Goal: Task Accomplishment & Management: Manage account settings

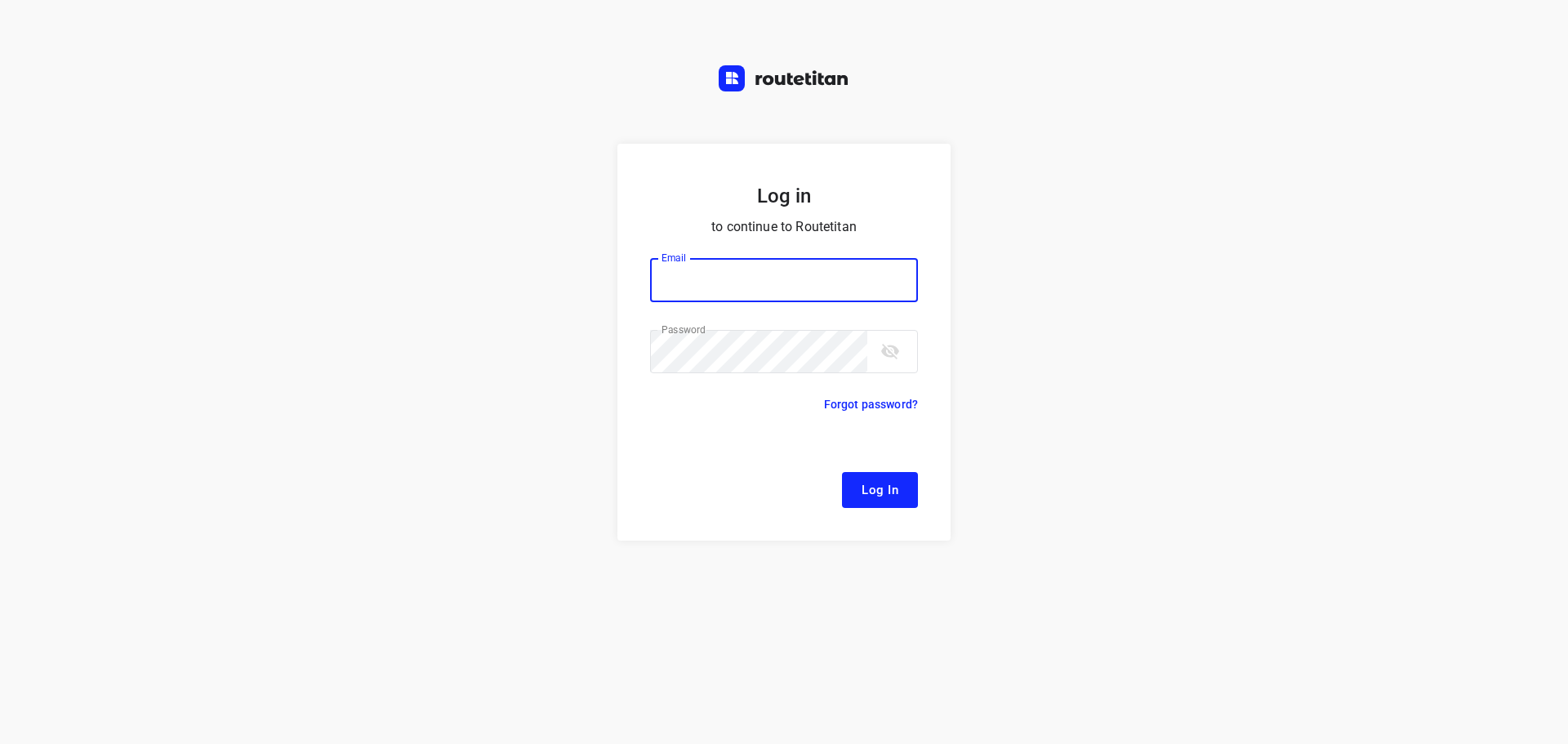
type input "[EMAIL_ADDRESS][DOMAIN_NAME]"
click at [854, 473] on button "Log In" at bounding box center [879, 490] width 76 height 36
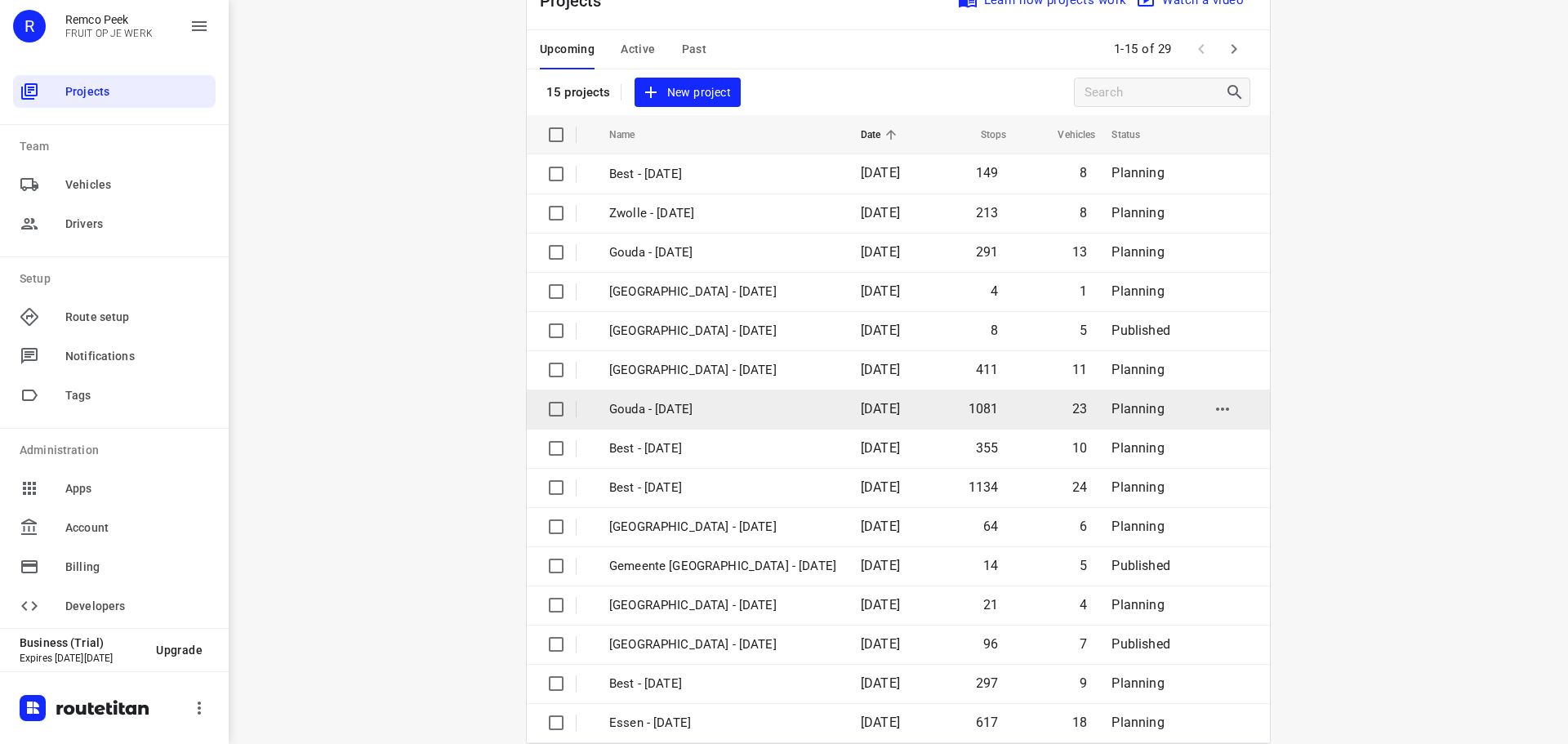
scroll to position [82, 0]
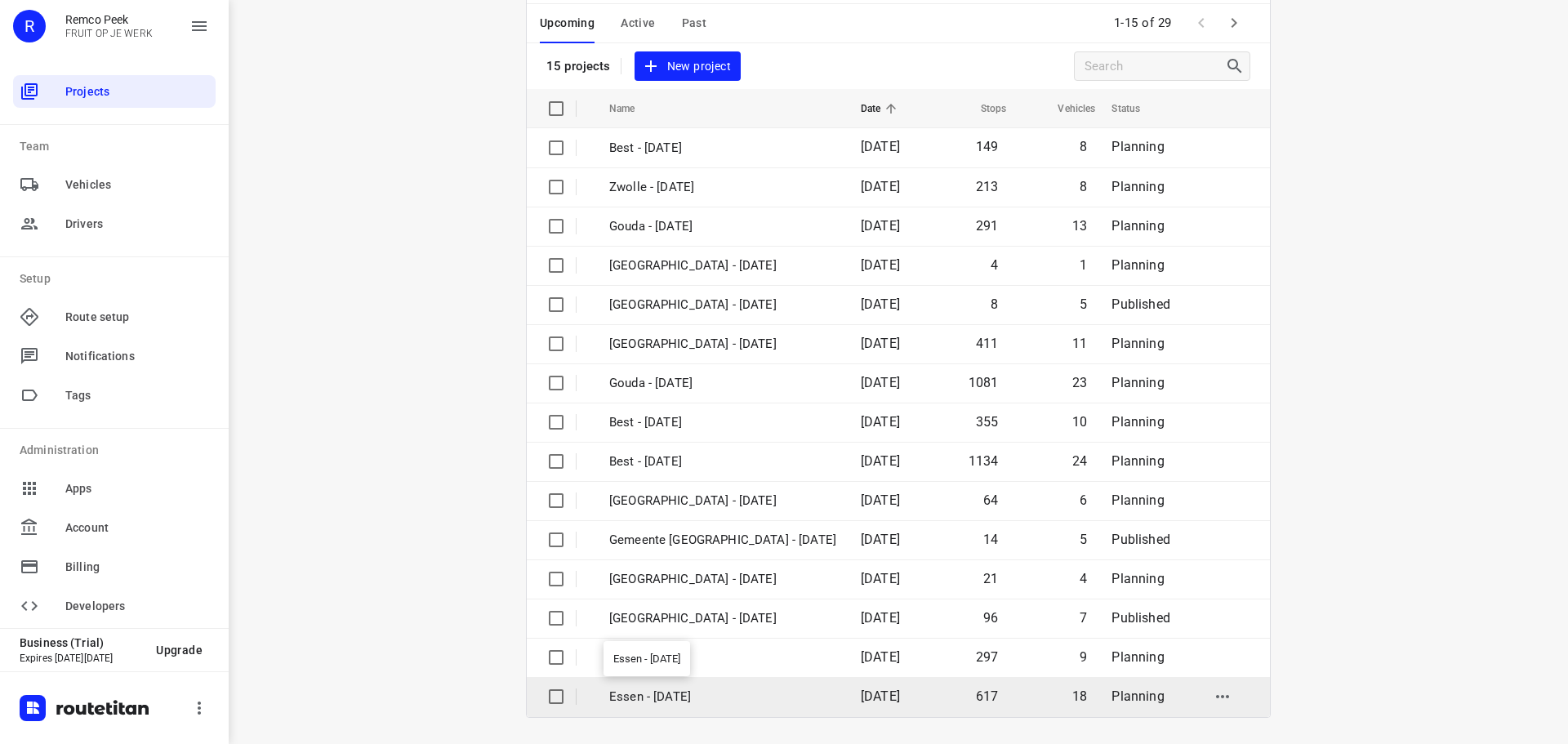
click at [687, 695] on p "Essen - [DATE]" at bounding box center [723, 697] width 227 height 19
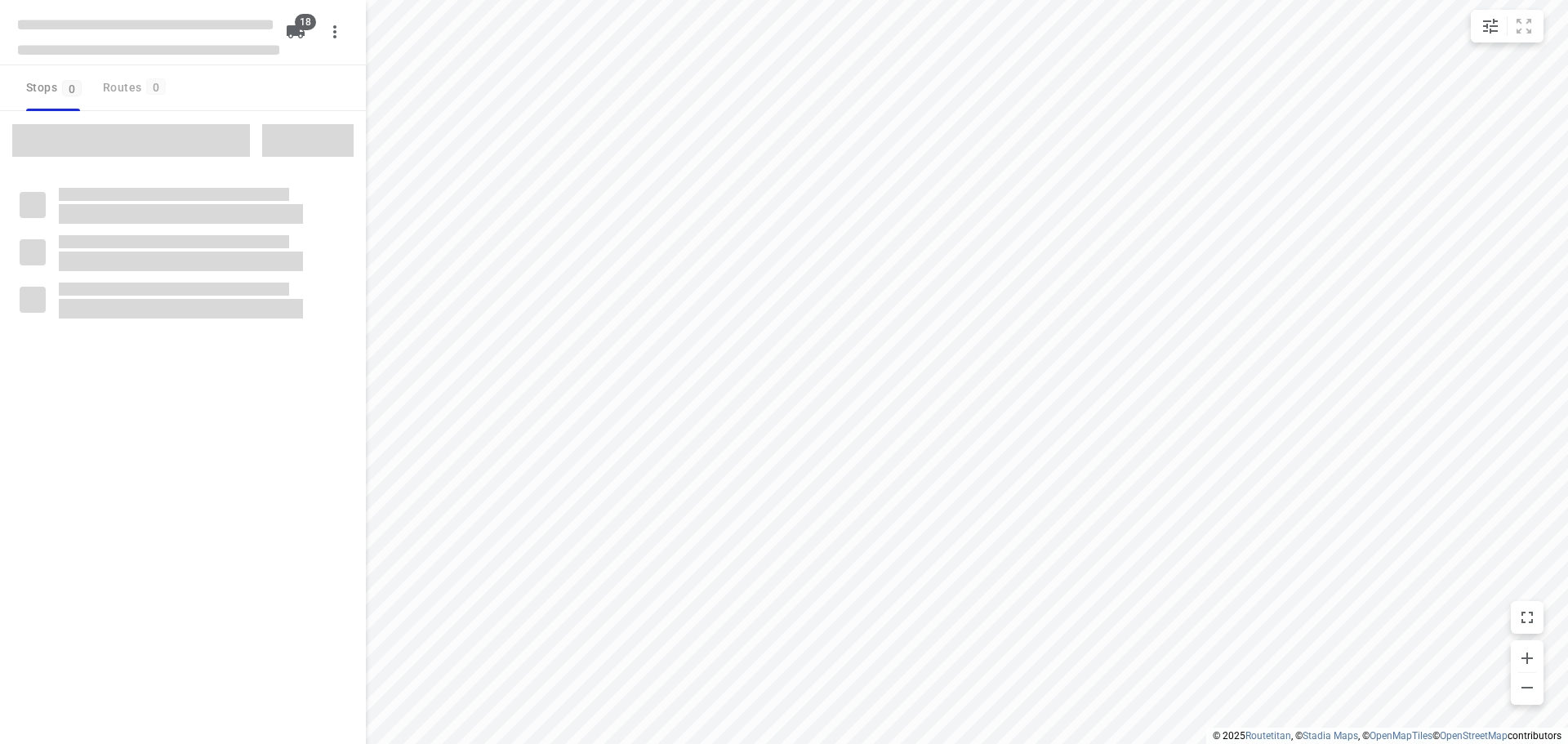
checkbox input "true"
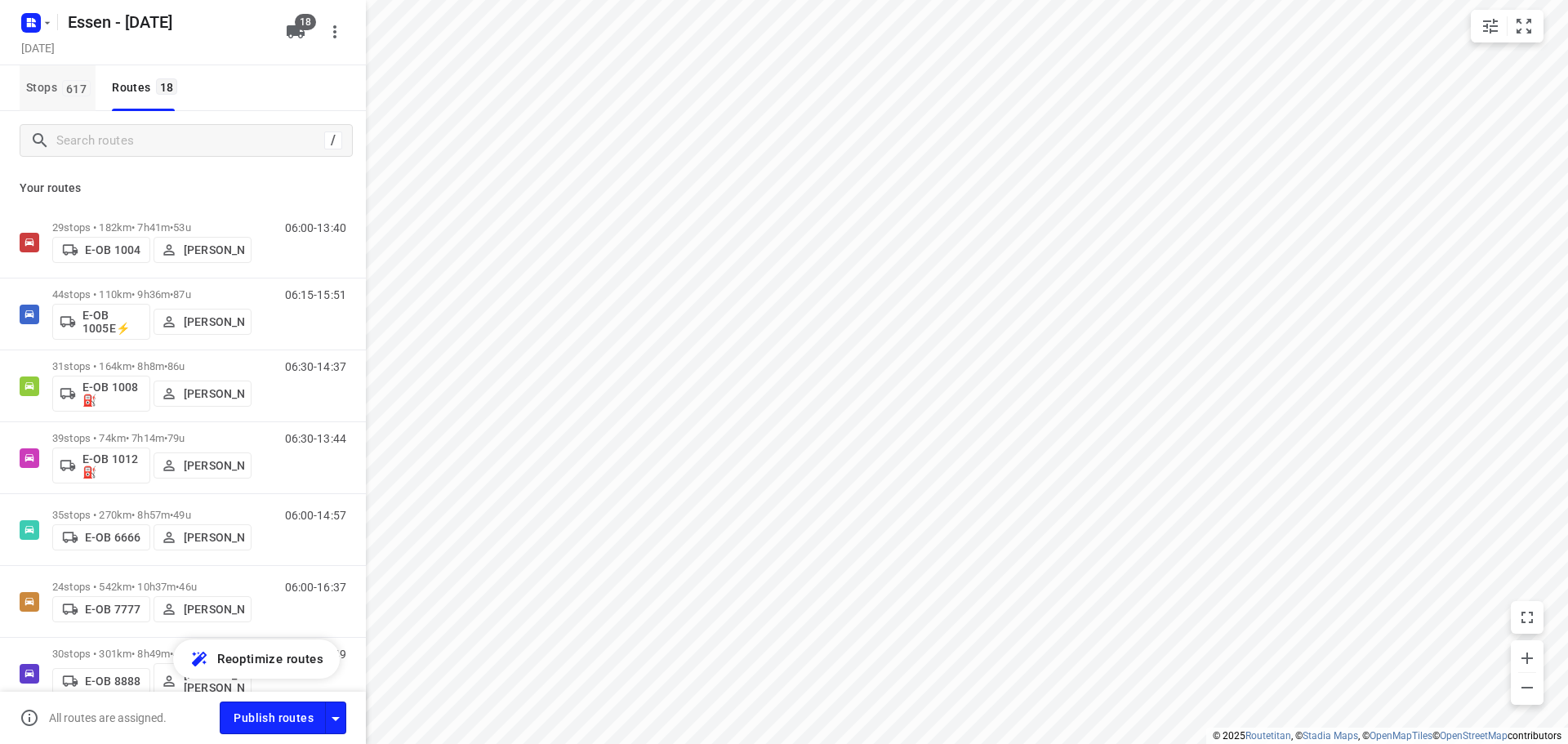
click at [61, 81] on span "Stops 617" at bounding box center [61, 88] width 70 height 20
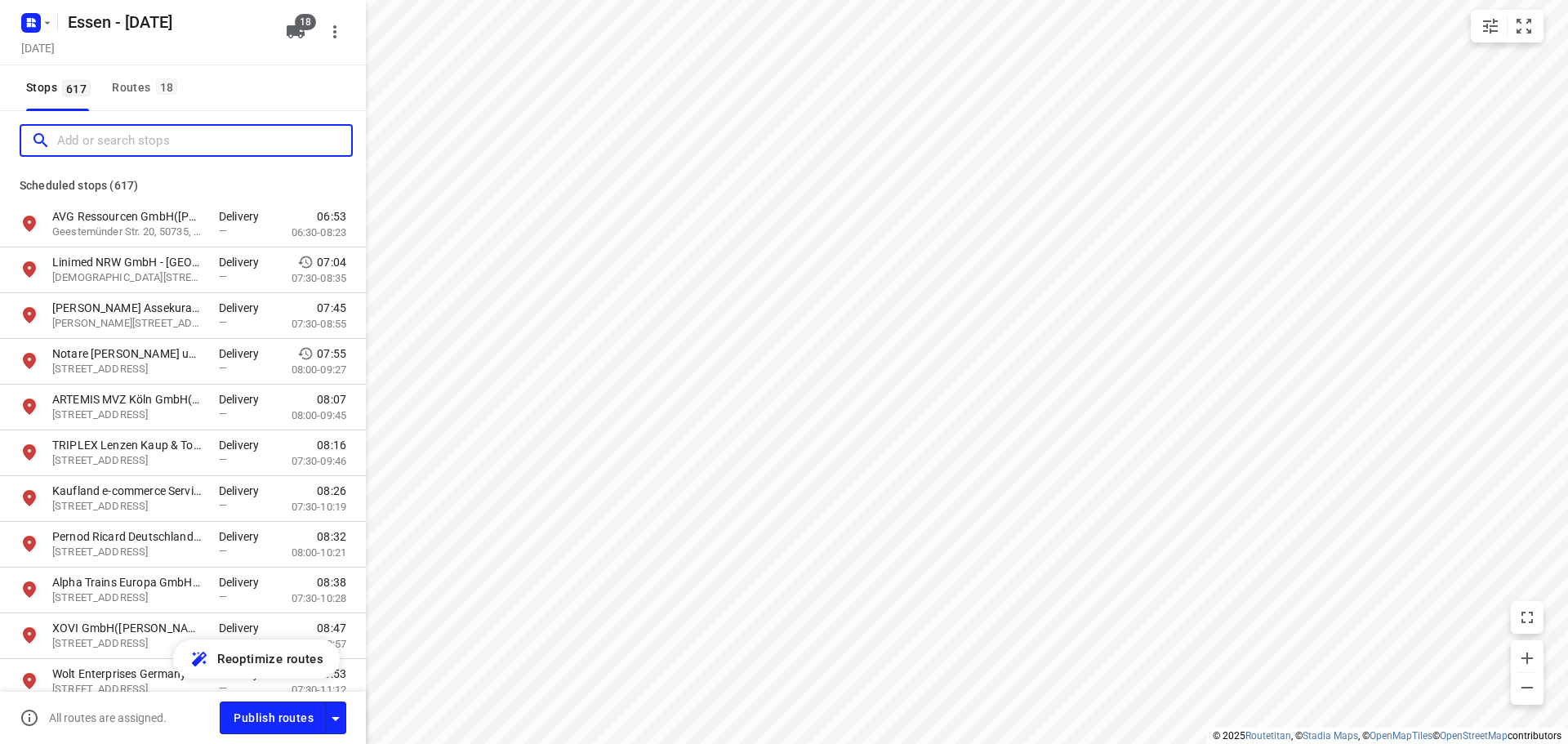
click at [163, 134] on input "Add or search stops" at bounding box center [203, 141] width 294 height 26
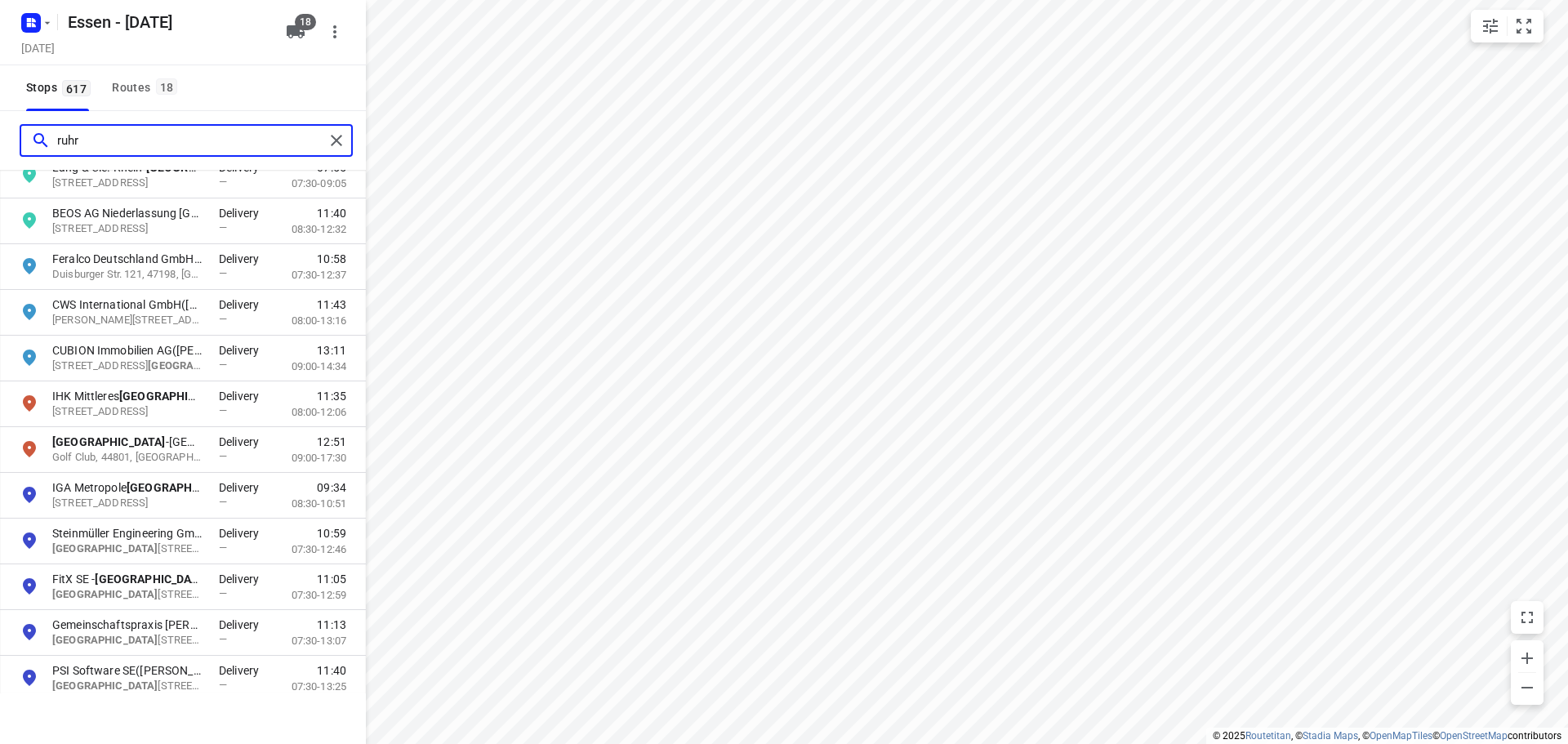
scroll to position [1307, 0]
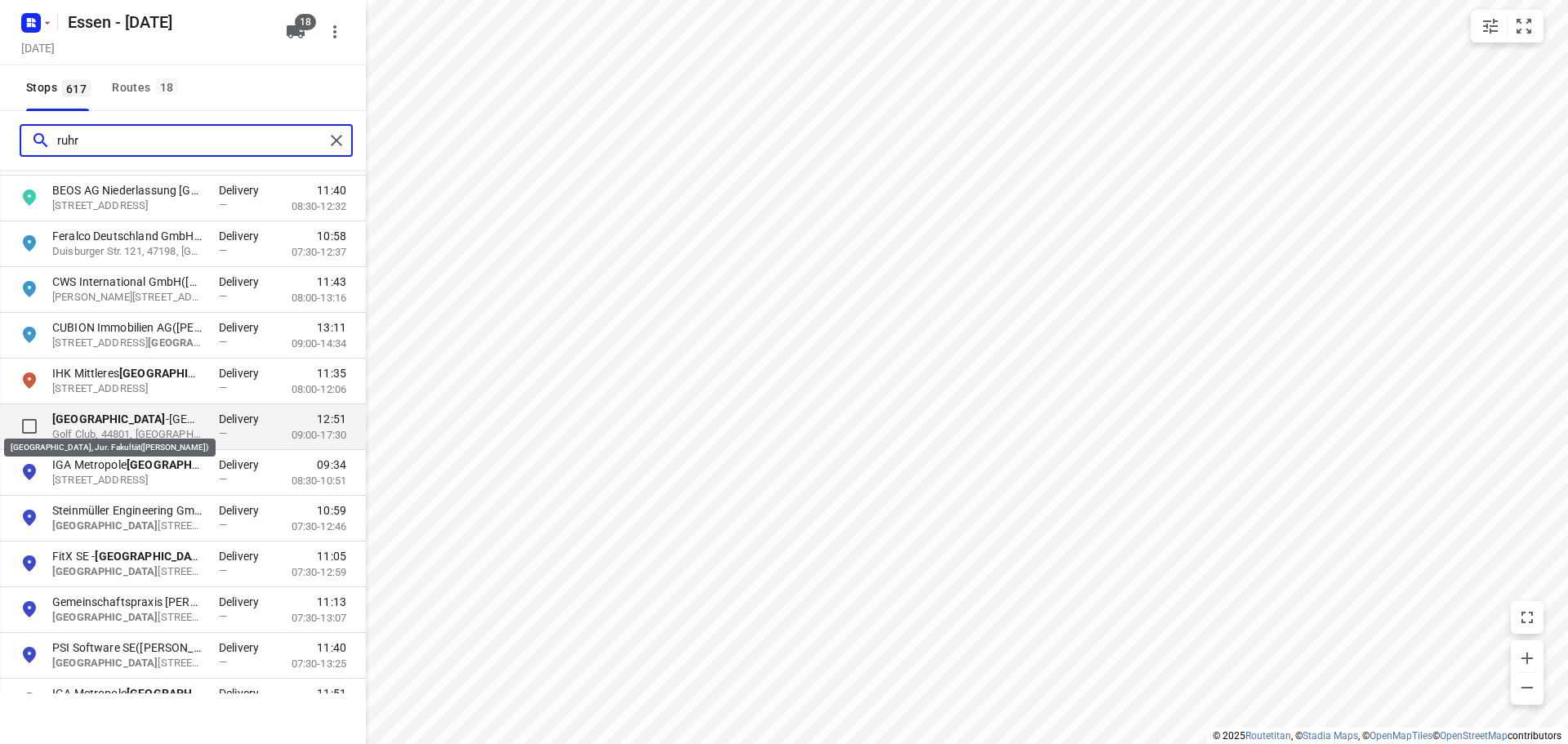
type input "ruhr"
click at [167, 416] on p "[GEOGRAPHIC_DATA], Jur. Fakultät([PERSON_NAME])" at bounding box center [127, 419] width 151 height 16
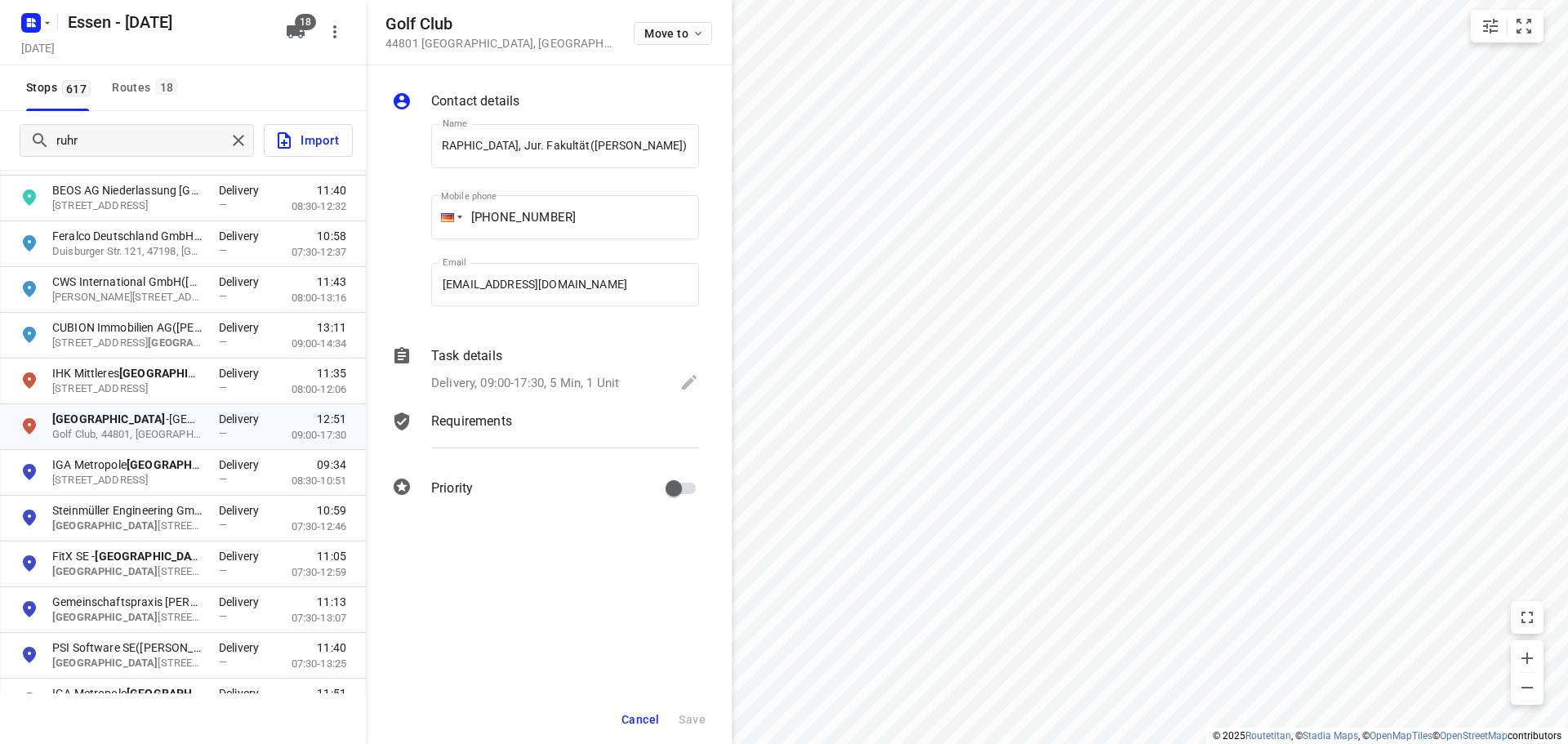
scroll to position [0, 0]
click at [650, 716] on span "Cancel" at bounding box center [640, 719] width 37 height 13
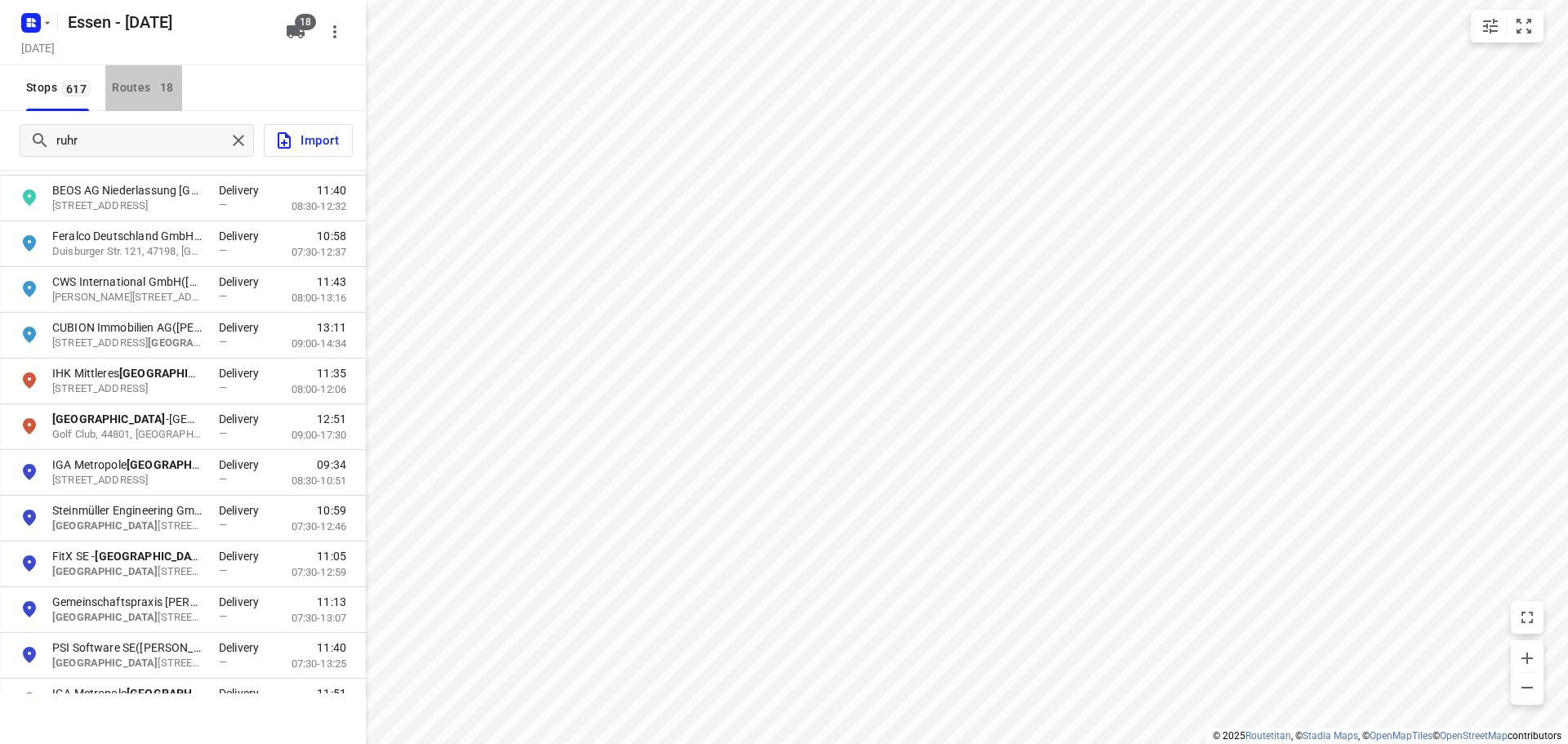
click at [158, 89] on span "18" at bounding box center [167, 86] width 22 height 16
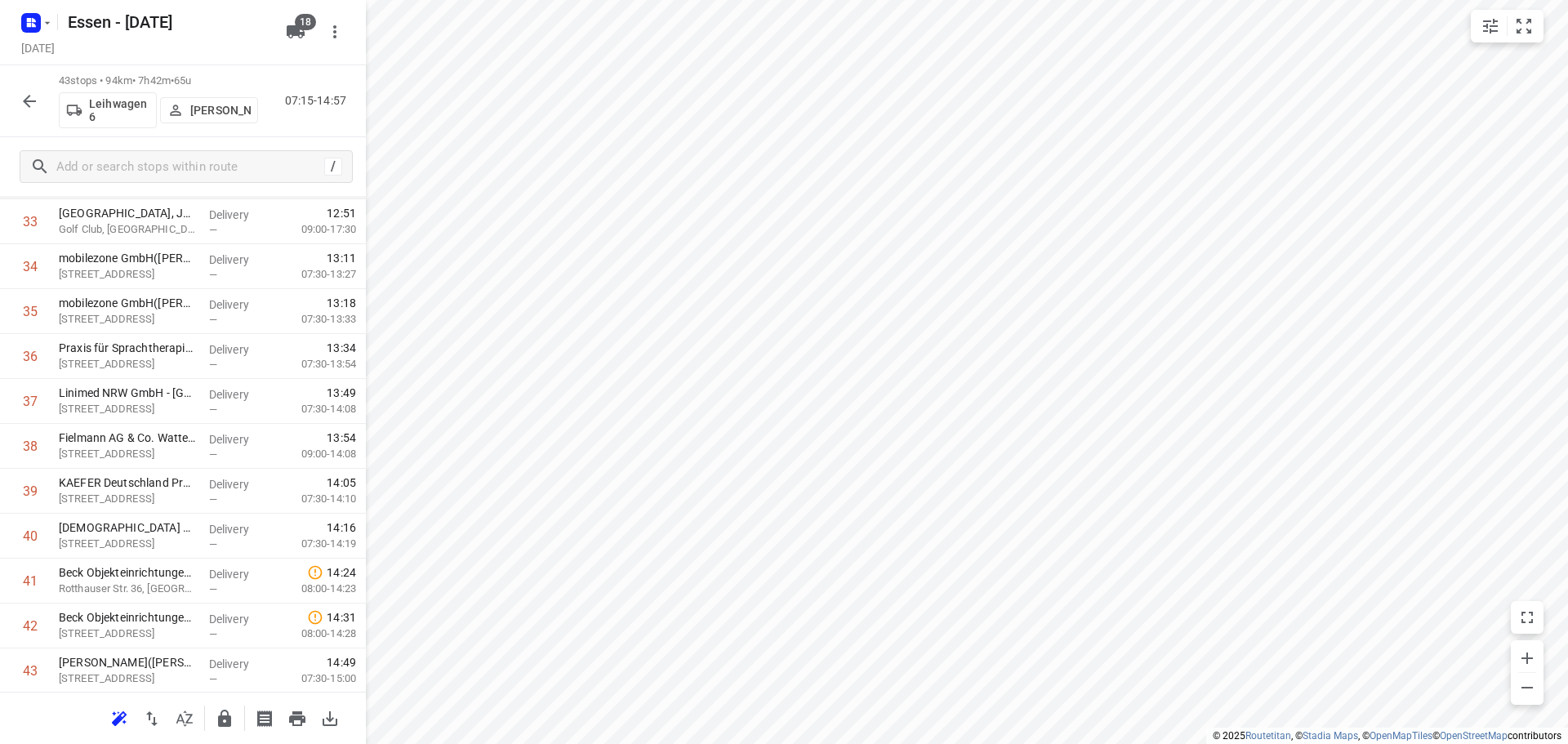
scroll to position [1563, 0]
click at [23, 100] on icon "button" at bounding box center [29, 100] width 20 height 20
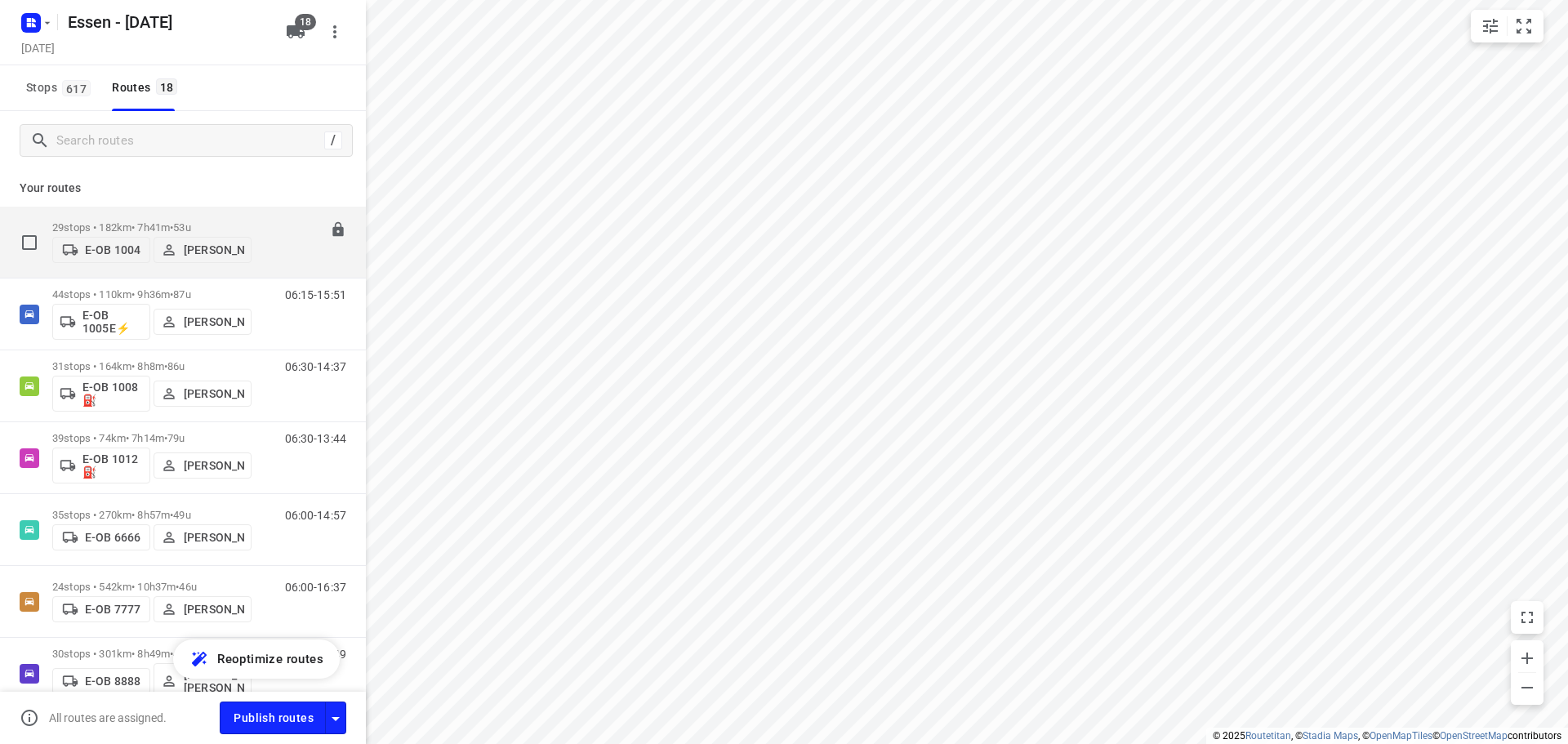
click at [265, 234] on div "06:00-13:40" at bounding box center [306, 246] width 82 height 50
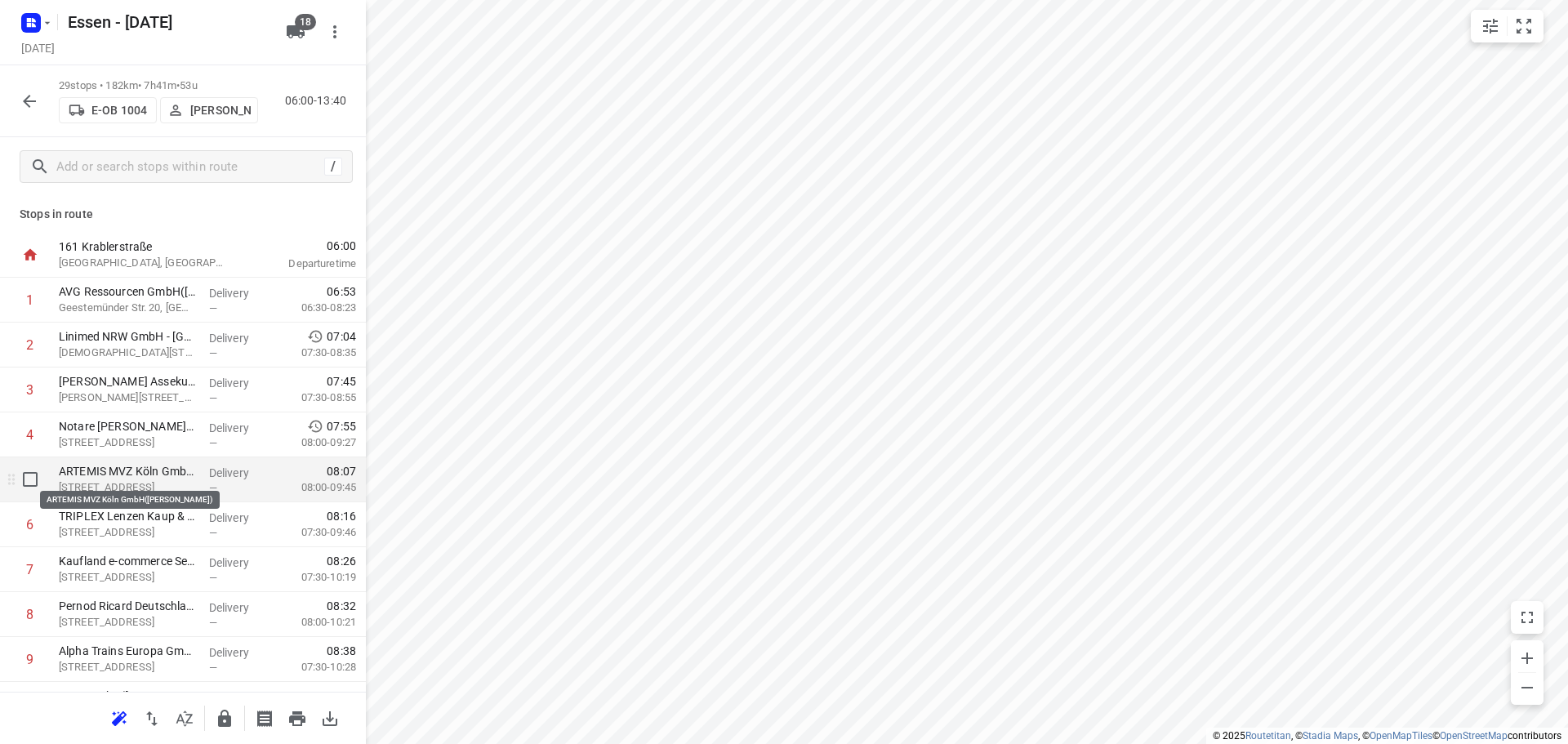
click at [159, 473] on p "ARTEMIS MVZ Köln GmbH([PERSON_NAME])" at bounding box center [127, 471] width 137 height 16
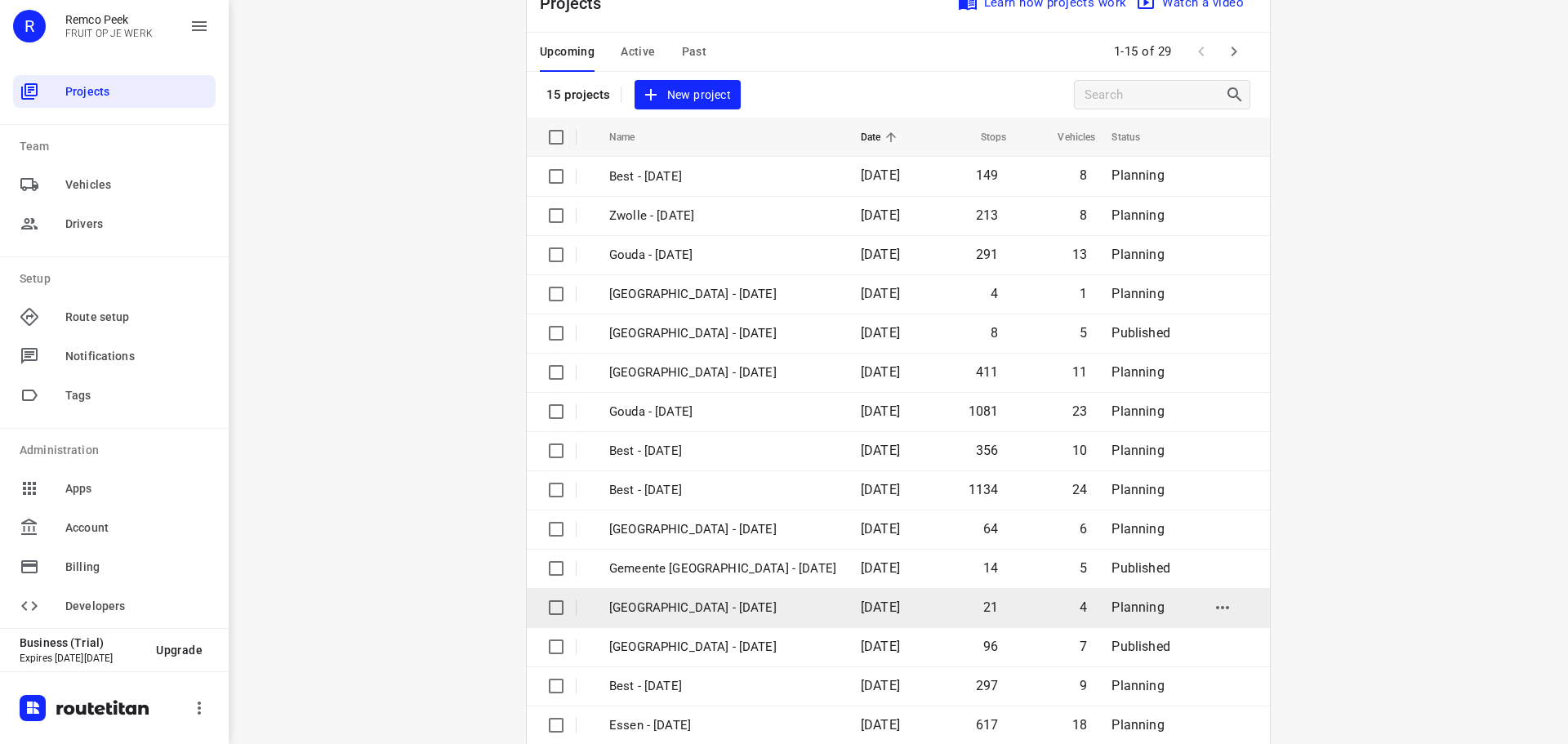
scroll to position [82, 0]
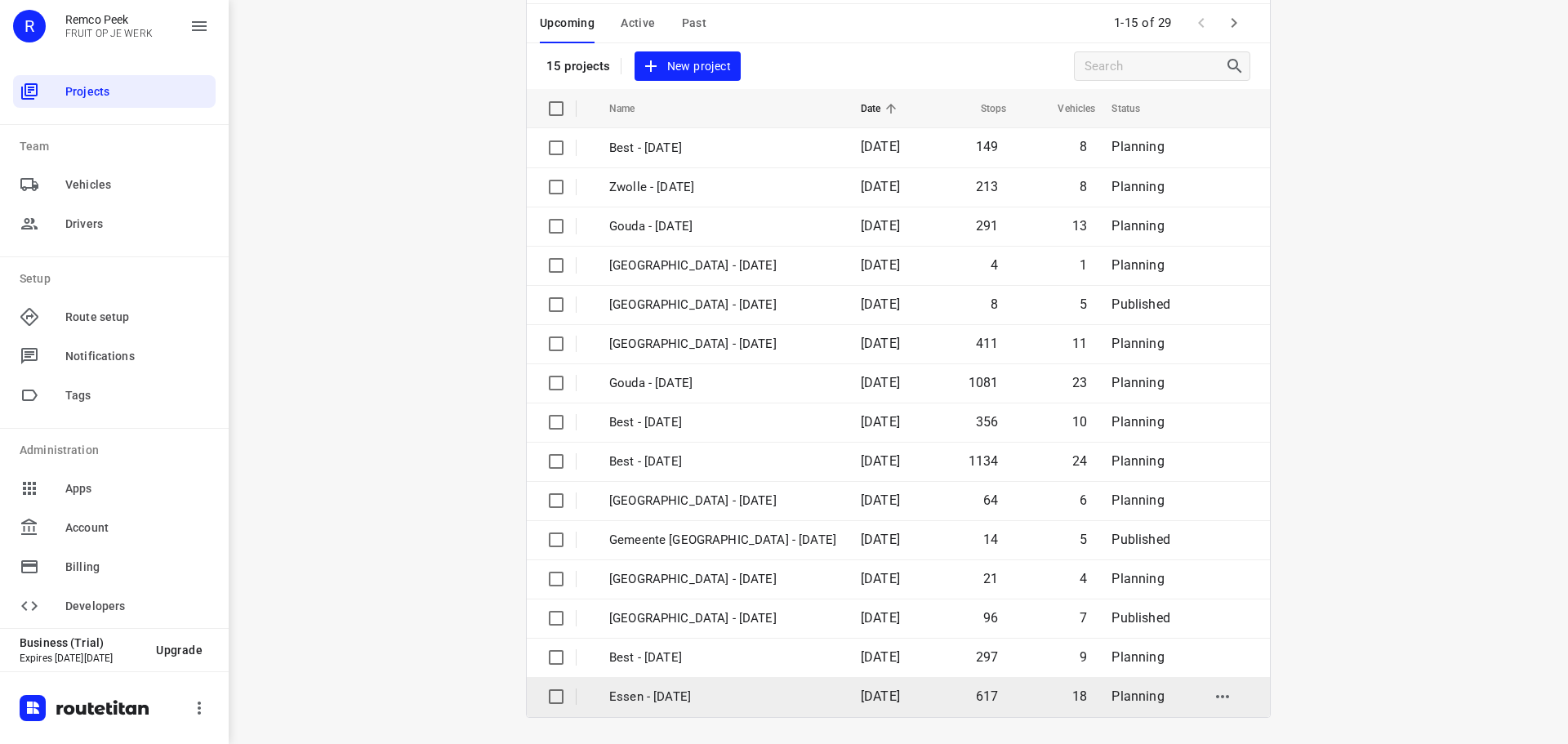
click at [673, 701] on p "Essen - [DATE]" at bounding box center [723, 697] width 227 height 19
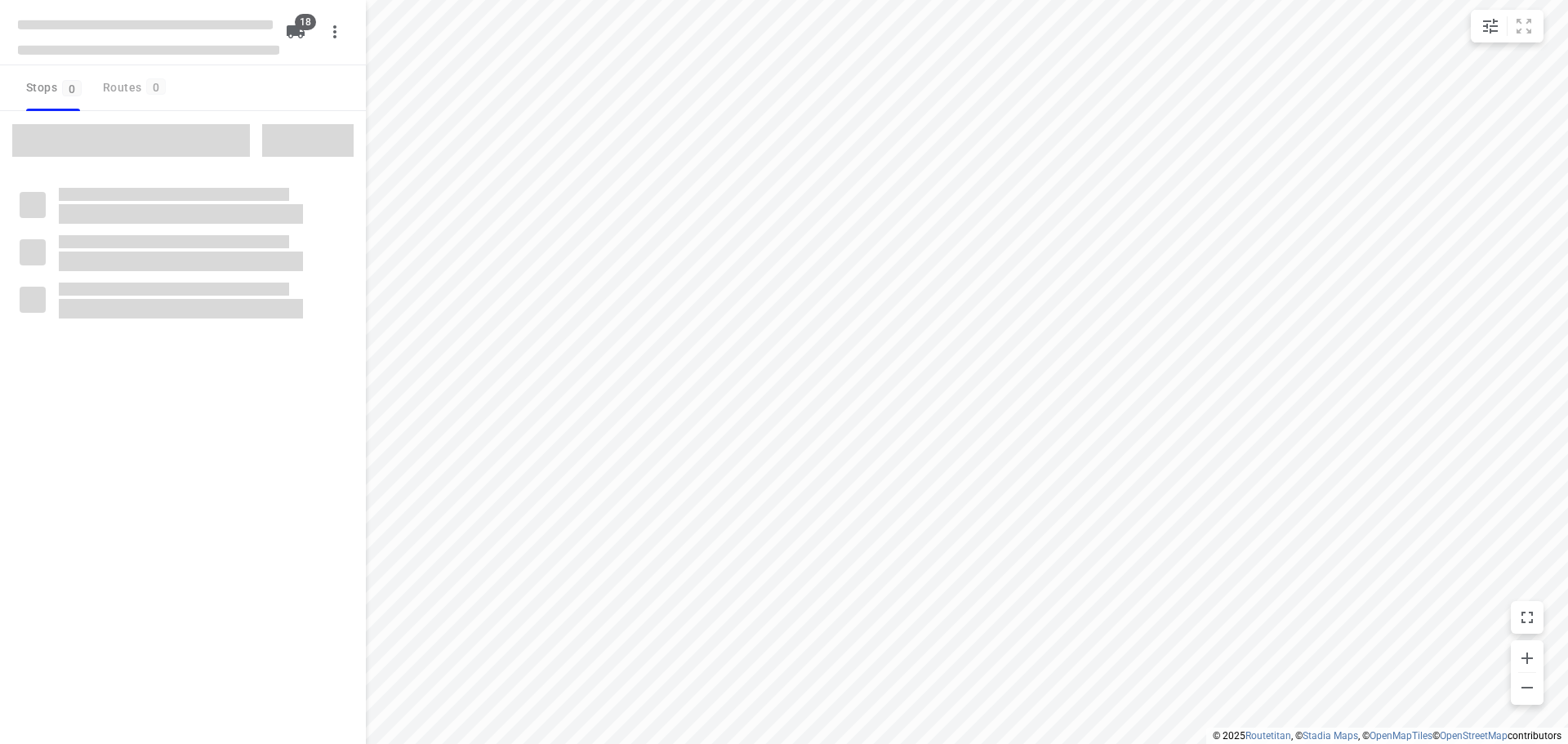
checkbox input "true"
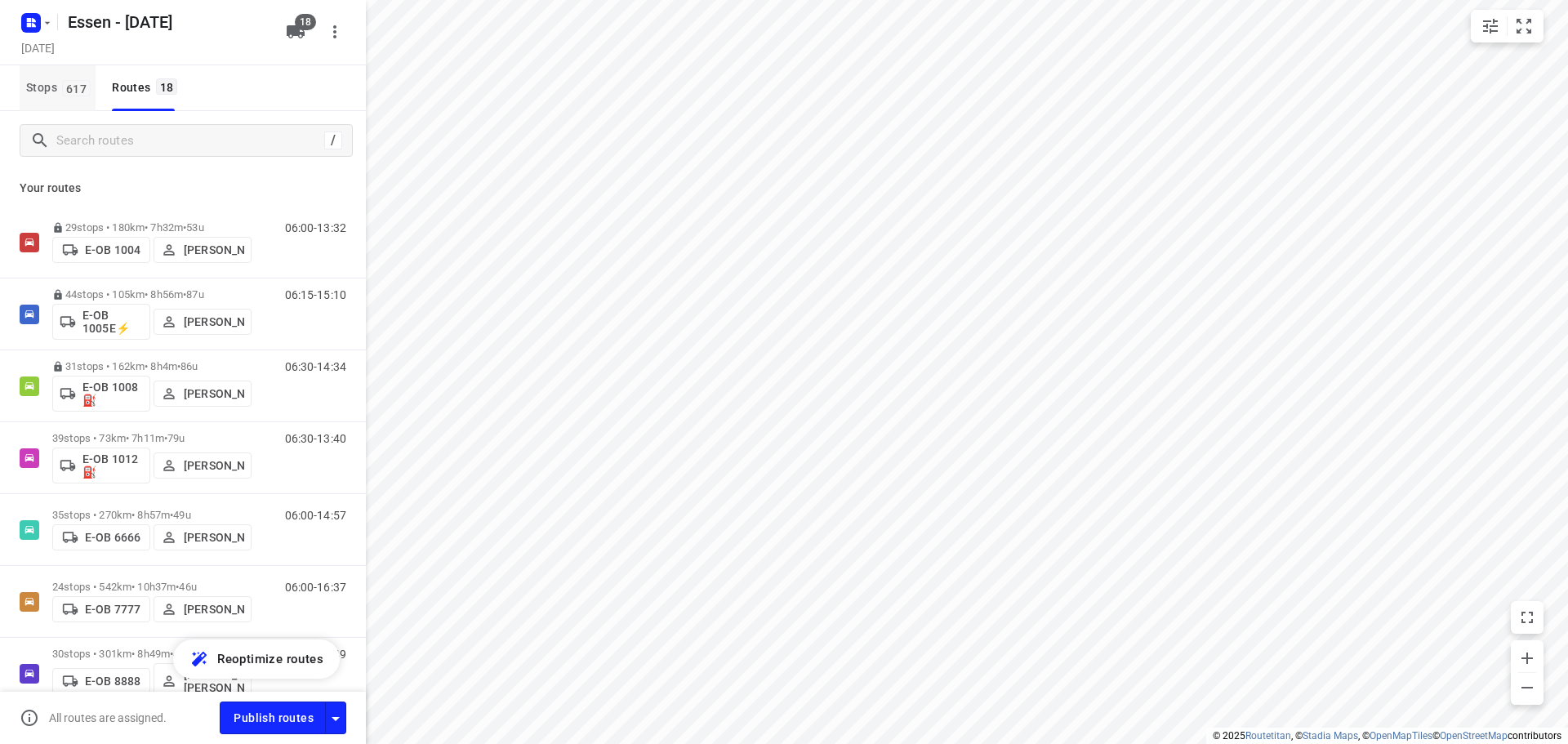
click at [57, 92] on span "Stops 617" at bounding box center [61, 88] width 70 height 20
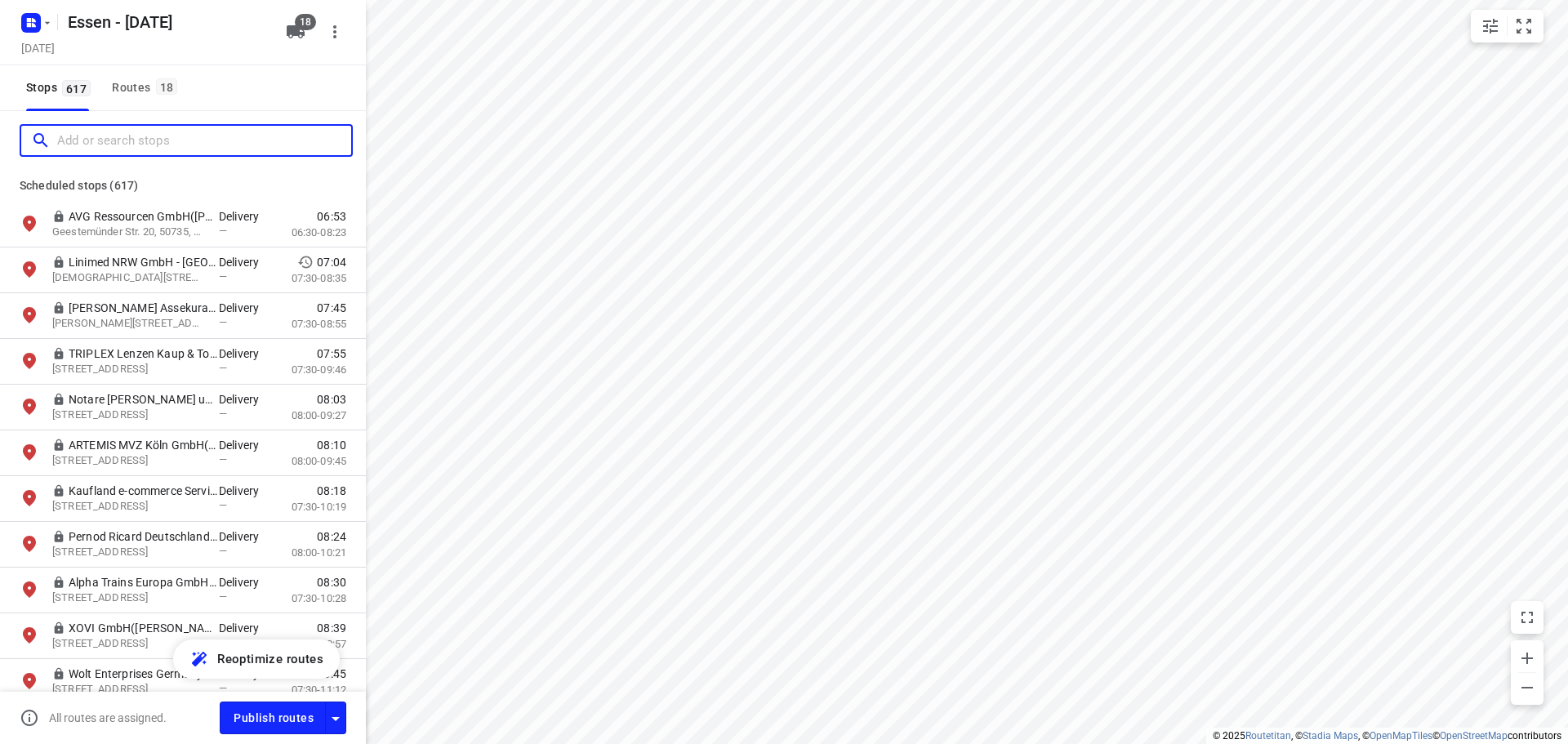
click at [122, 137] on input "Add or search stops" at bounding box center [203, 141] width 294 height 26
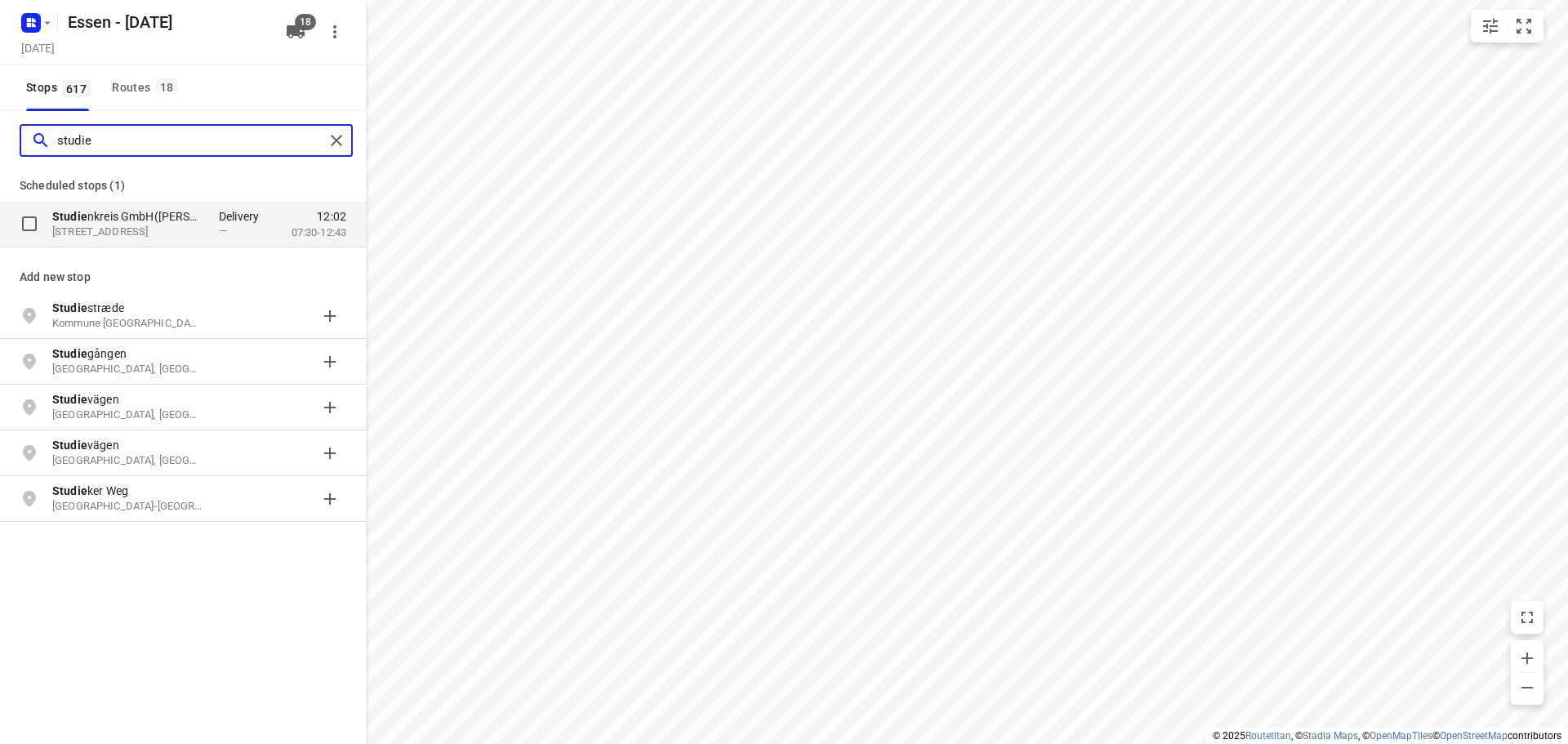
type input "studie"
click at [87, 205] on div "Studie nkreis GmbH(Laura Miranda Baile) Universitätsstraße 104, 44799, Bochum, …" at bounding box center [183, 225] width 366 height 46
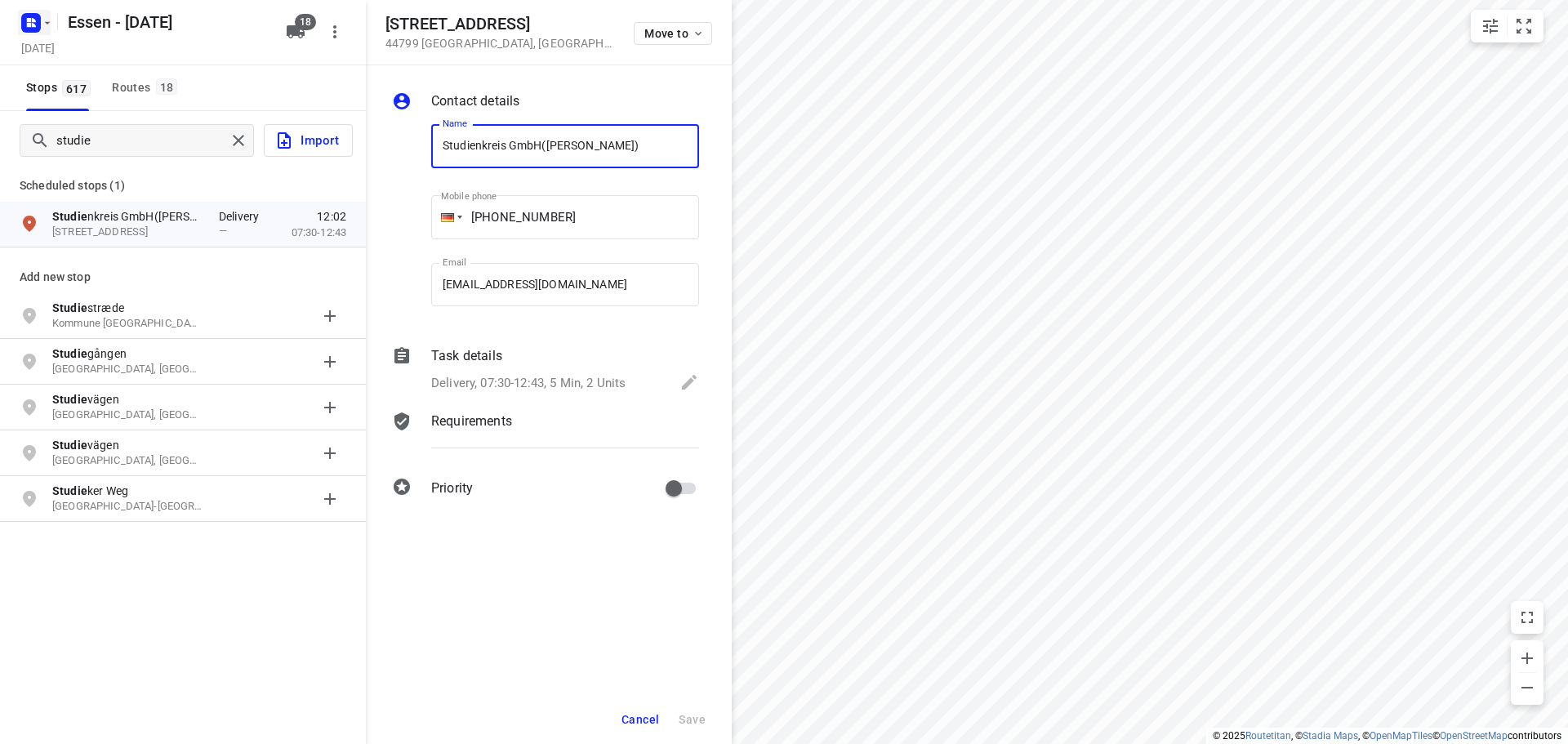
click at [44, 20] on icon "button" at bounding box center [47, 22] width 13 height 13
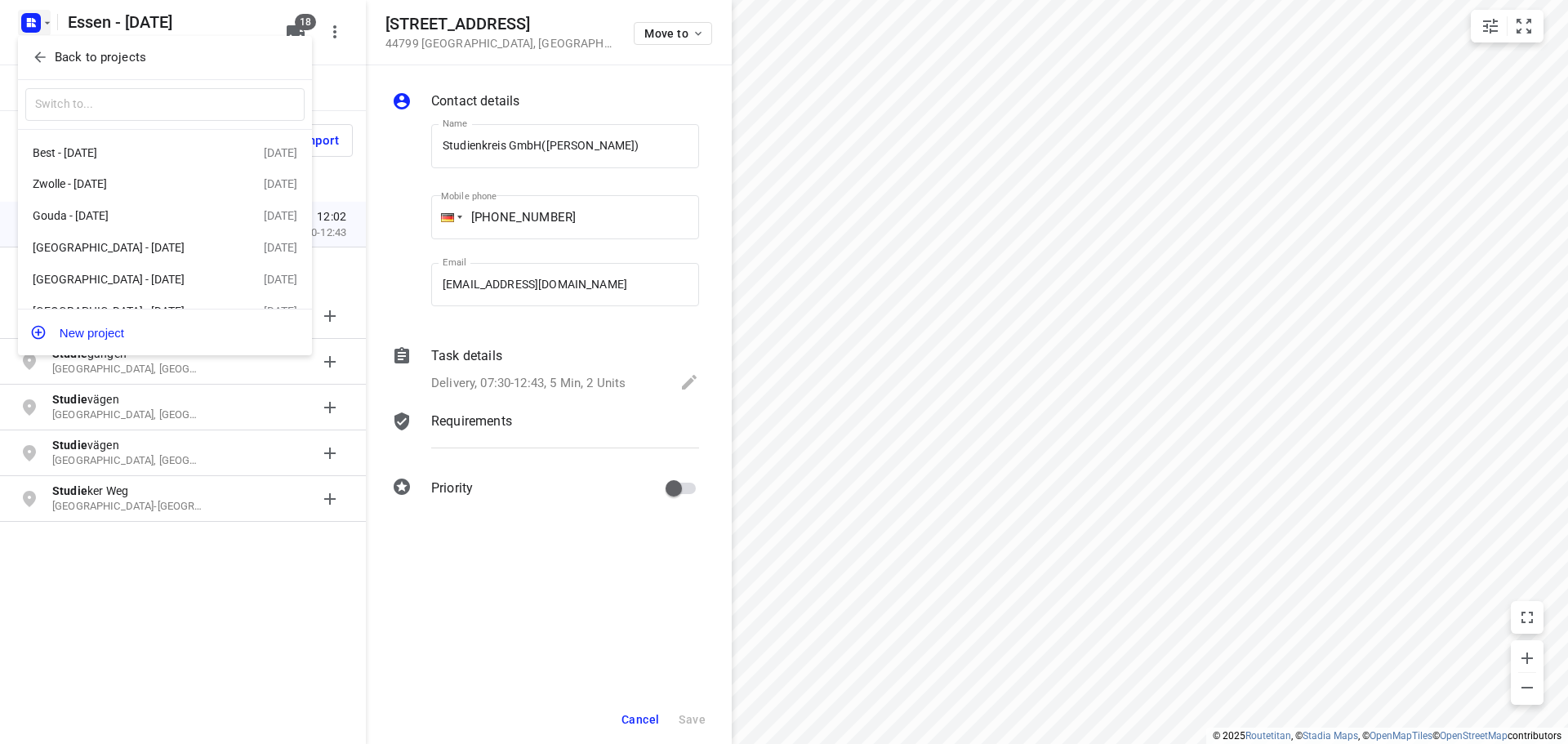
click at [76, 54] on p "Back to projects" at bounding box center [100, 58] width 91 height 19
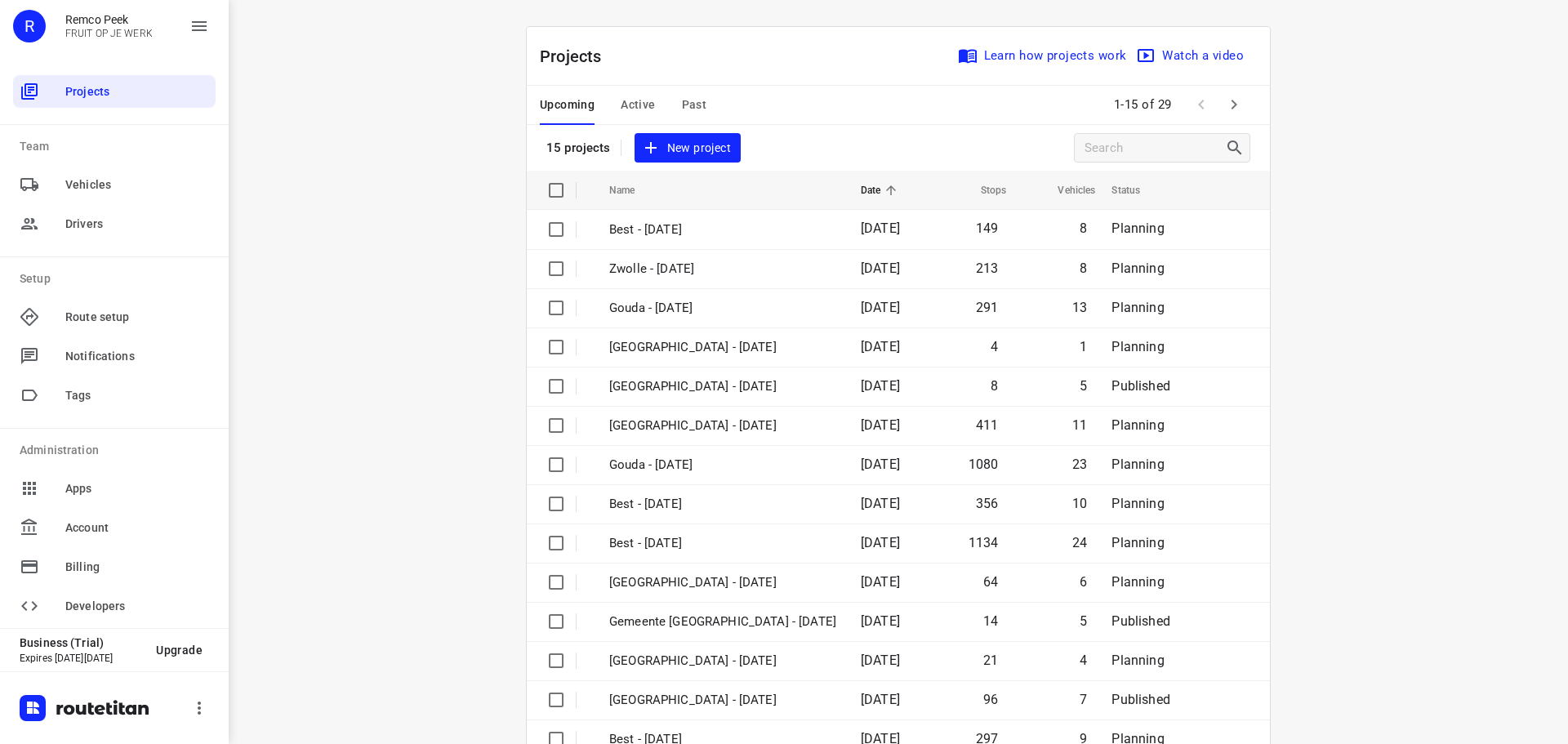
click at [683, 101] on span "Past" at bounding box center [695, 105] width 26 height 20
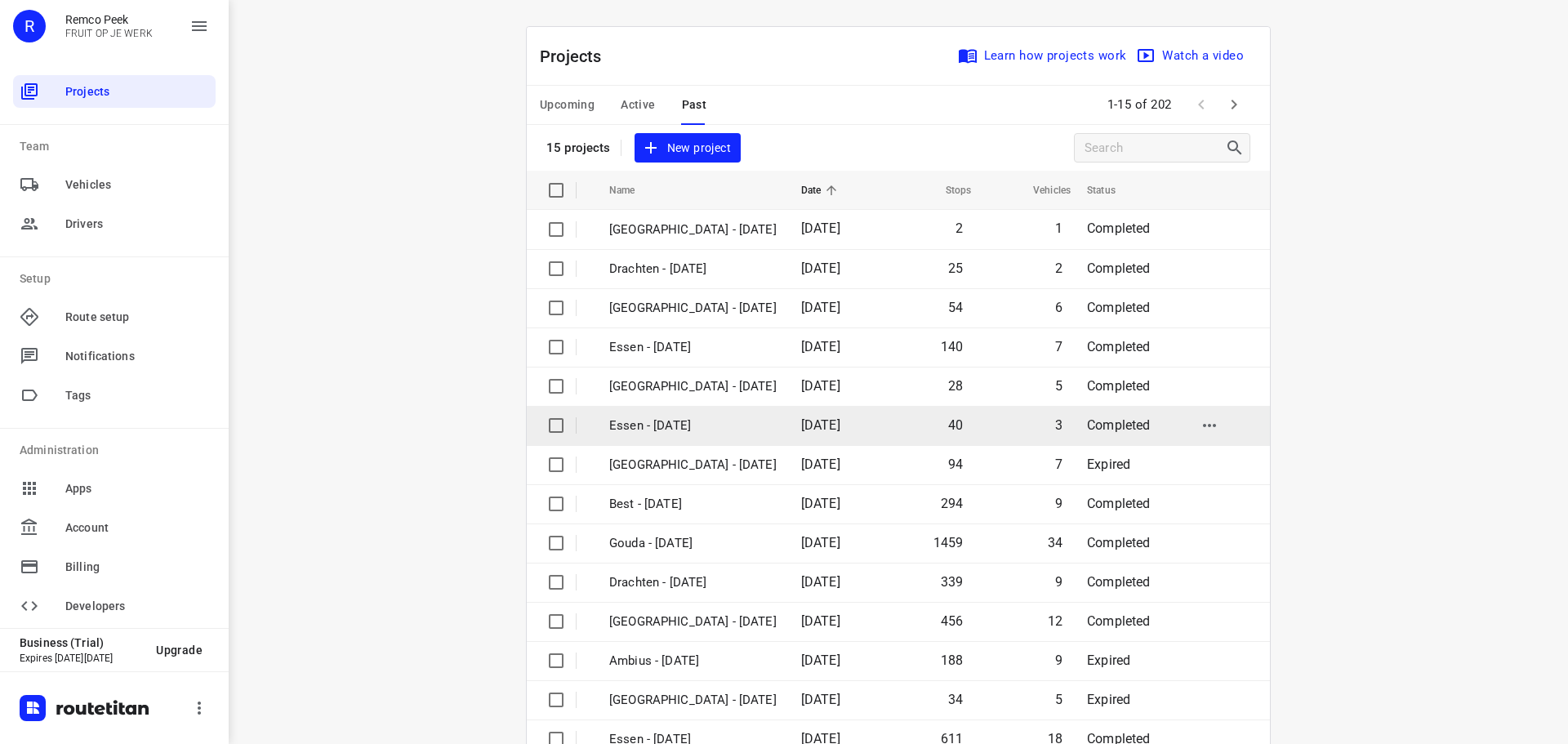
click at [665, 421] on p "Essen - Tuesday" at bounding box center [693, 426] width 168 height 19
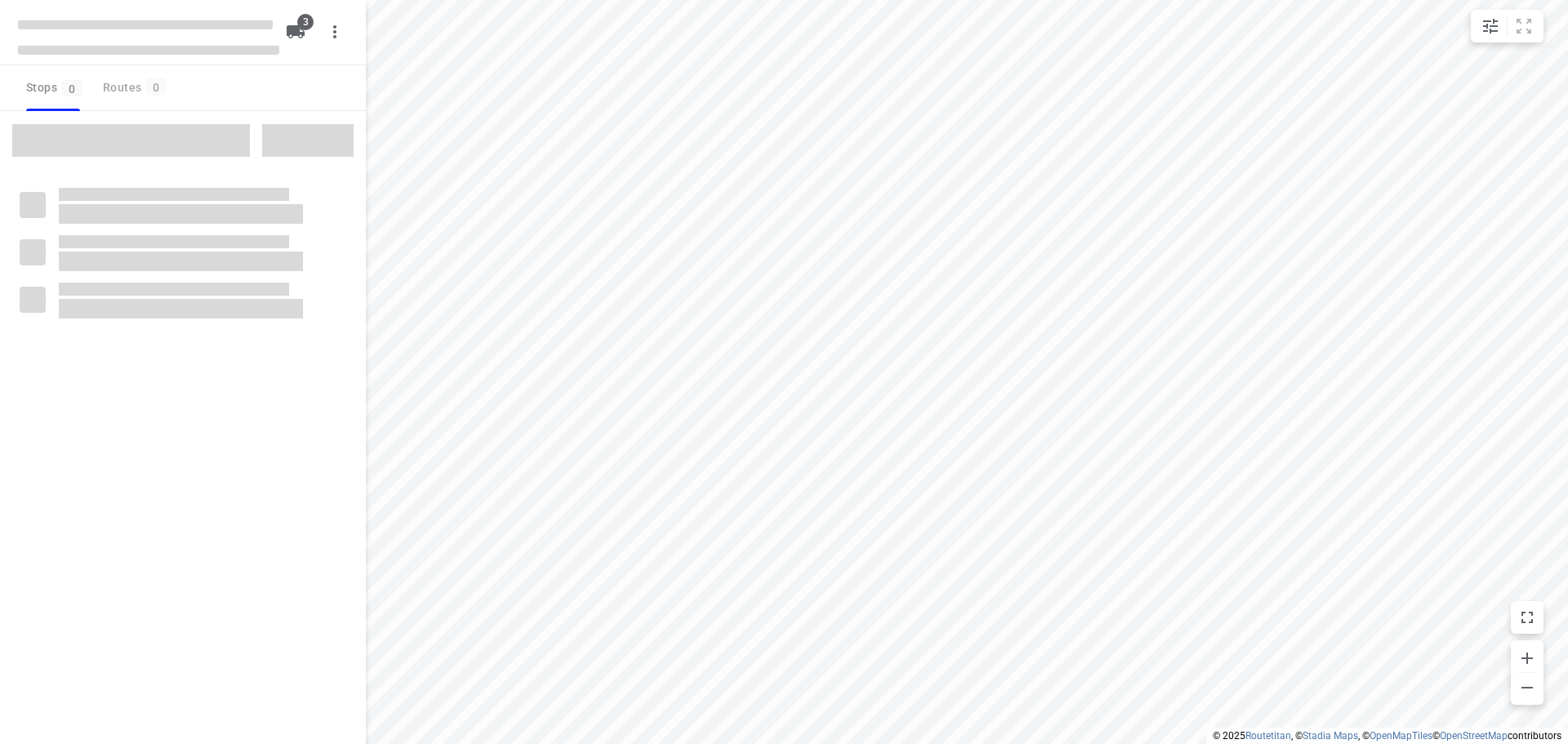
checkbox input "true"
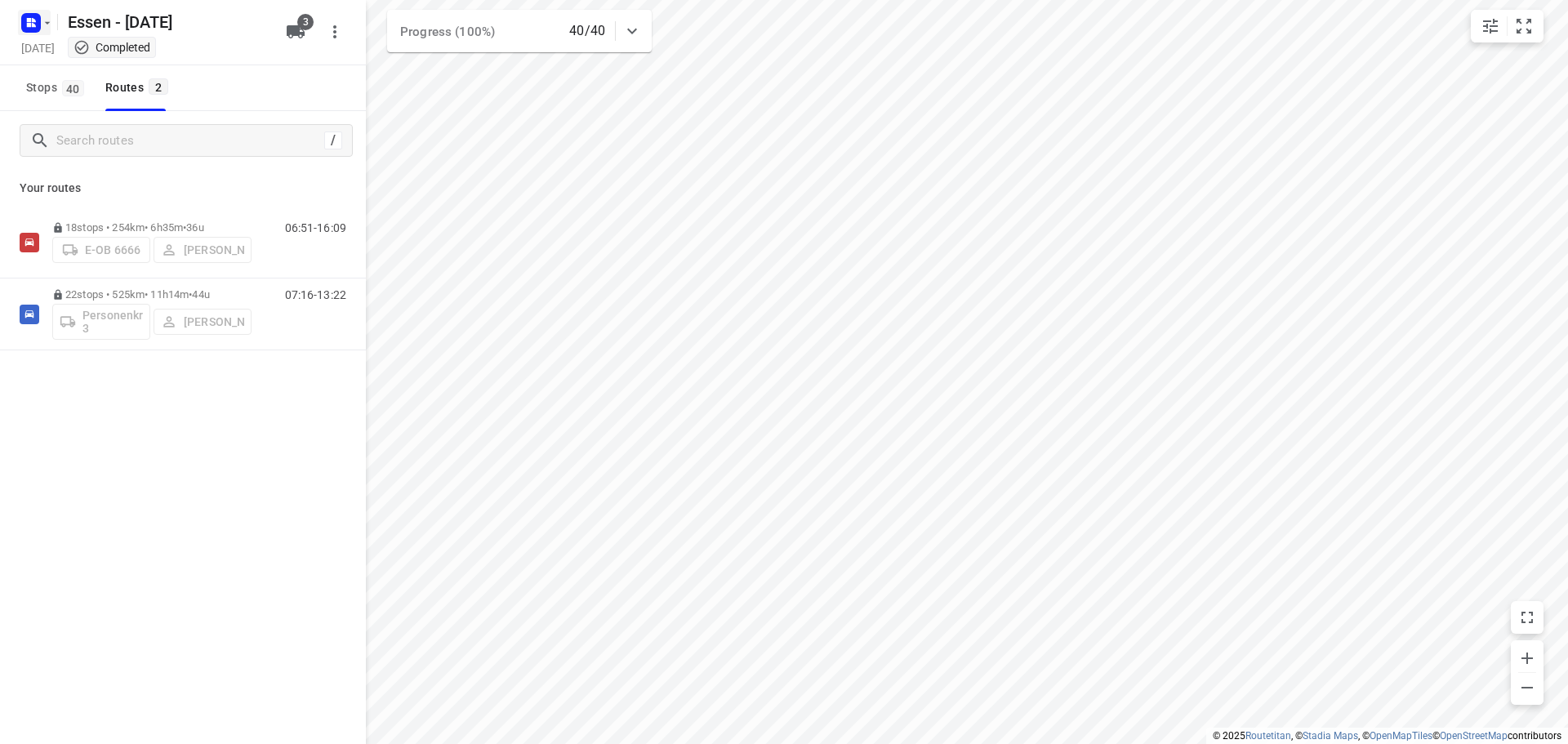
click at [46, 32] on button "button" at bounding box center [34, 23] width 32 height 26
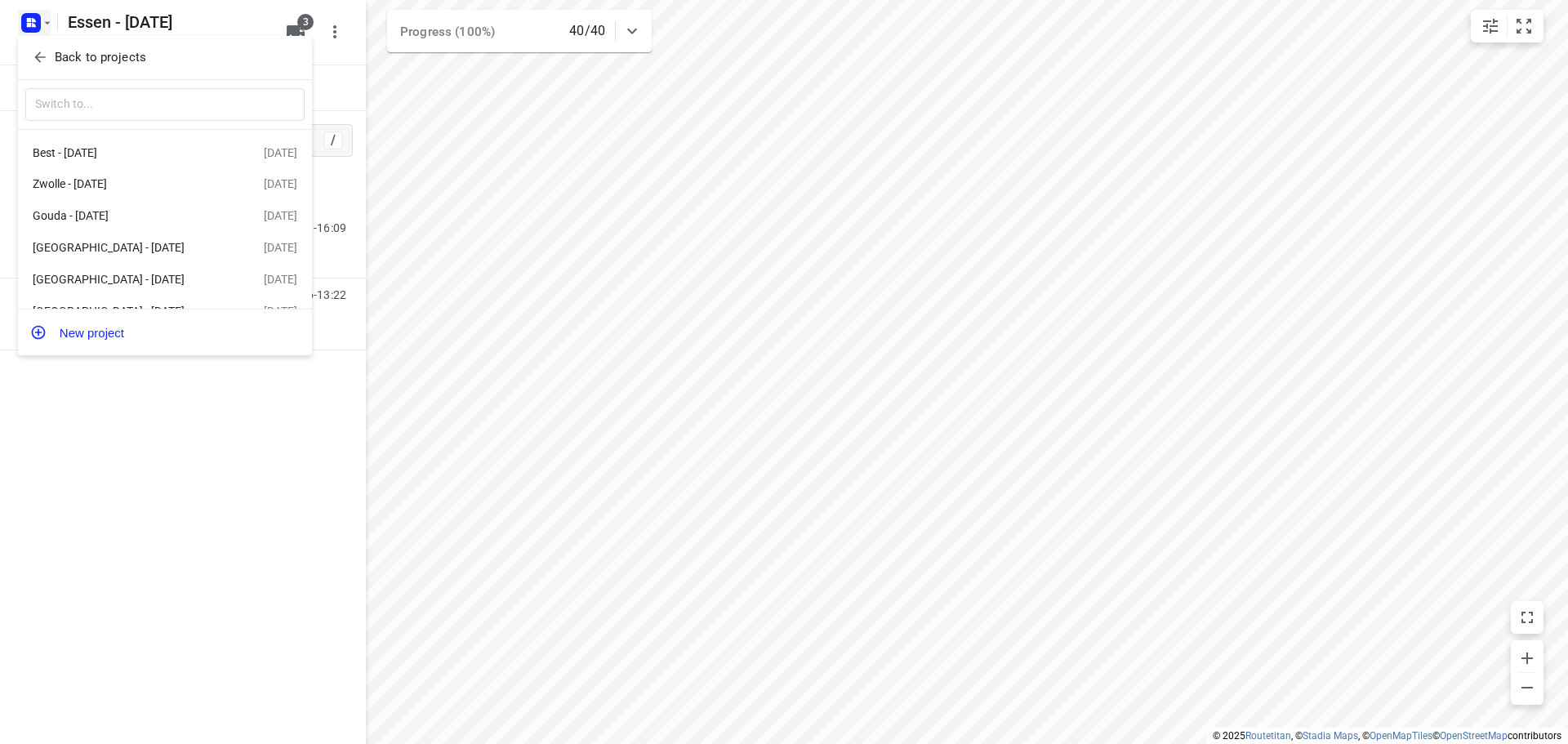
click at [71, 65] on p "Back to projects" at bounding box center [100, 58] width 91 height 19
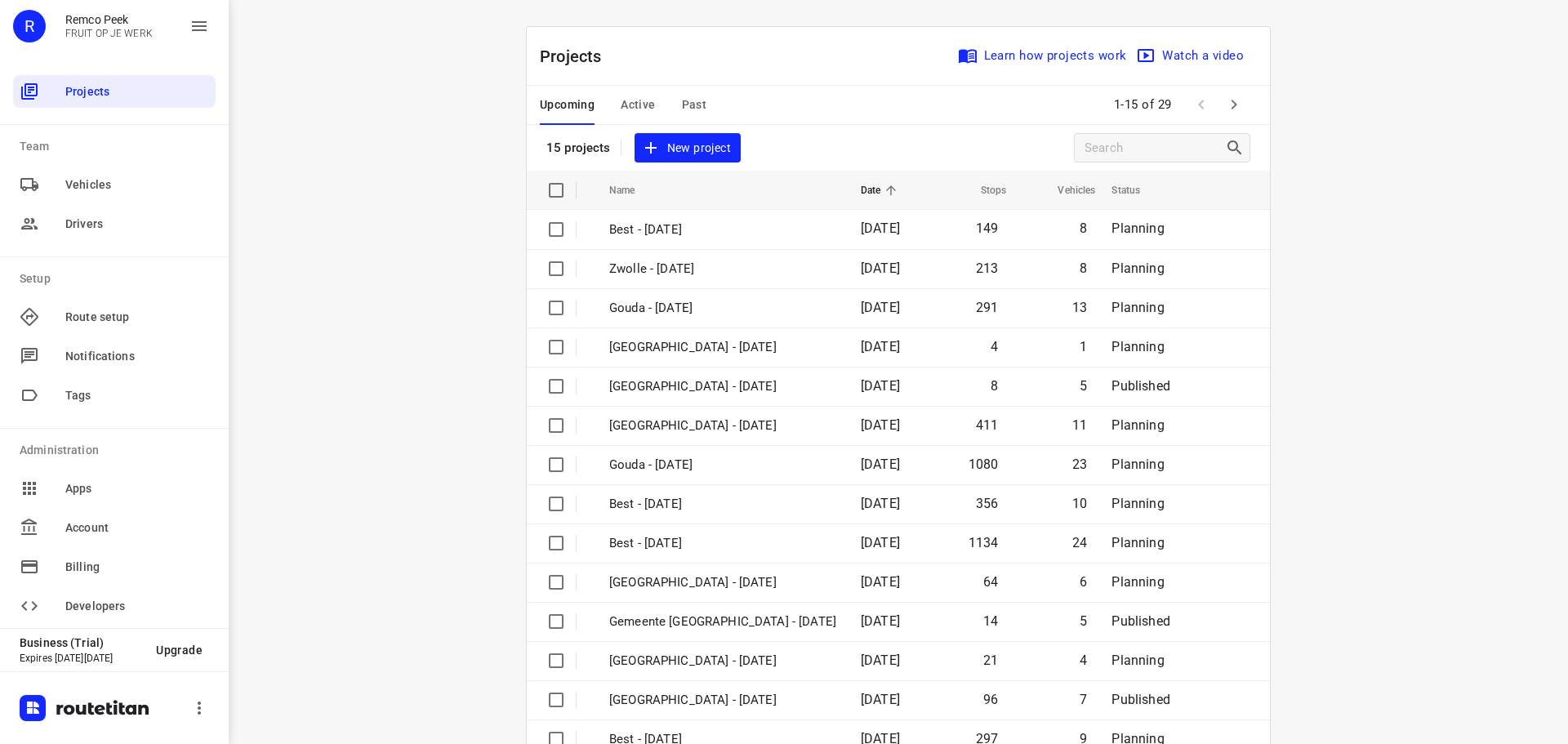
click at [674, 104] on div "Upcoming Active Past" at bounding box center [636, 106] width 192 height 39
click at [629, 106] on span "Active" at bounding box center [638, 105] width 34 height 20
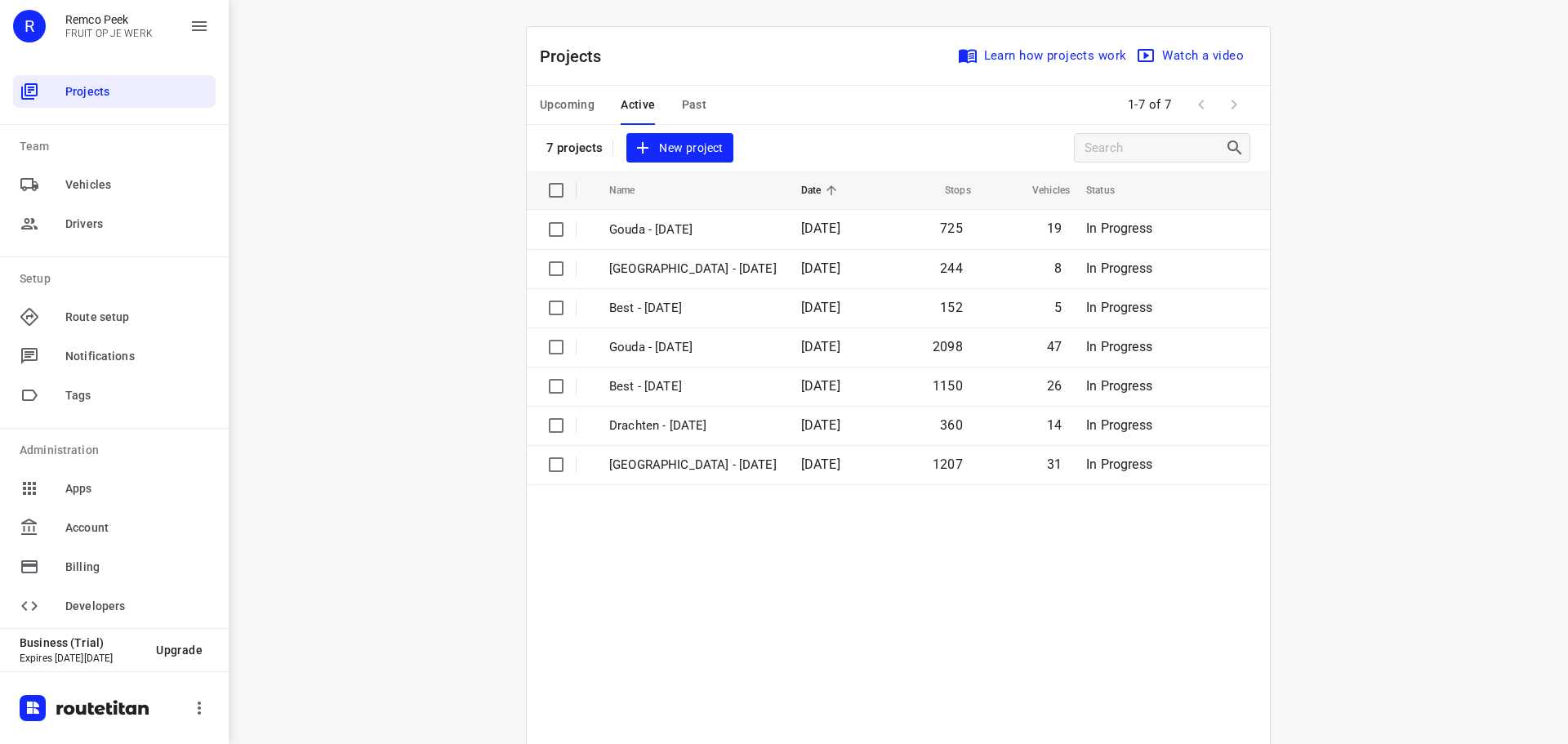
click at [690, 91] on button "Past" at bounding box center [695, 106] width 26 height 39
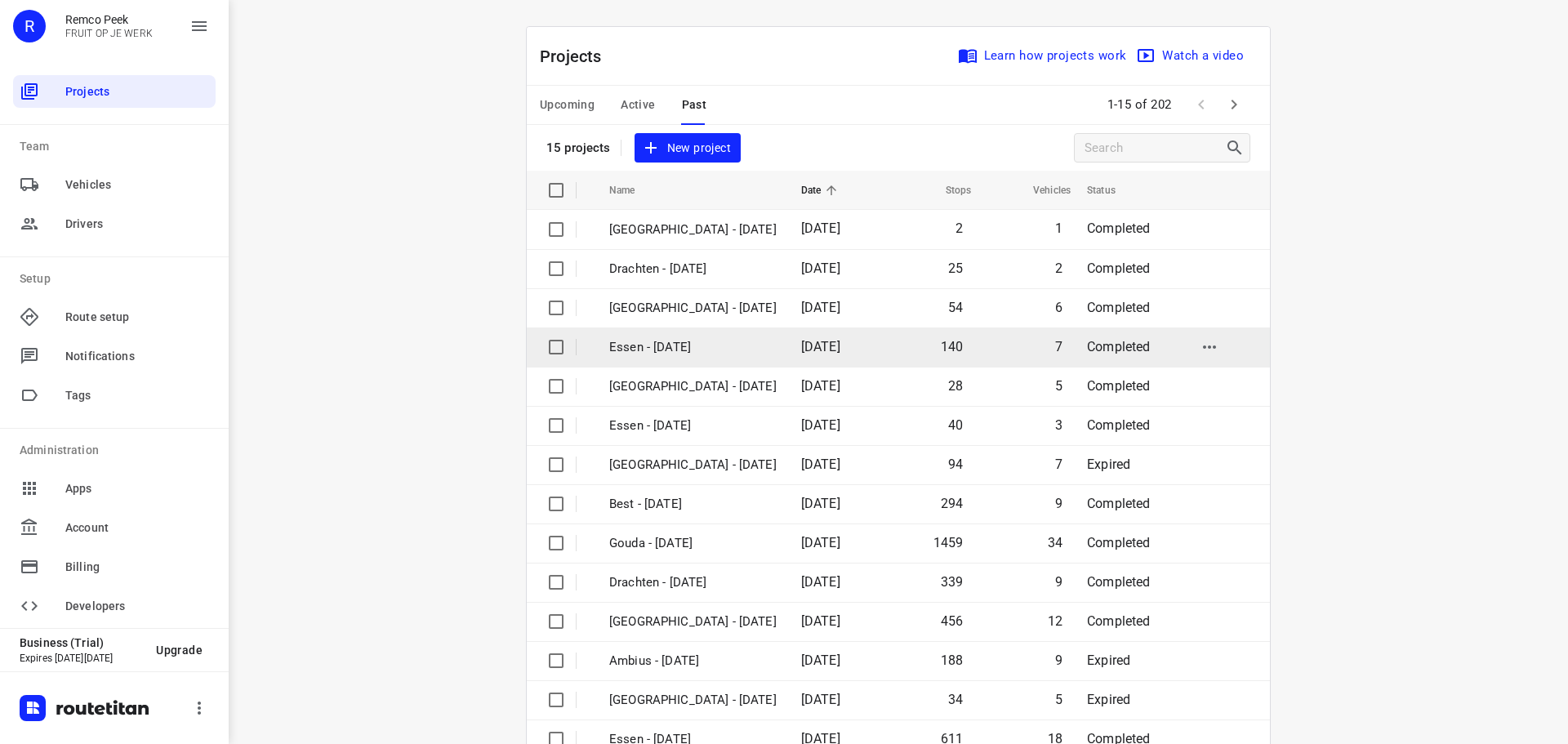
click at [675, 352] on p "Essen - Wednesday" at bounding box center [693, 347] width 168 height 19
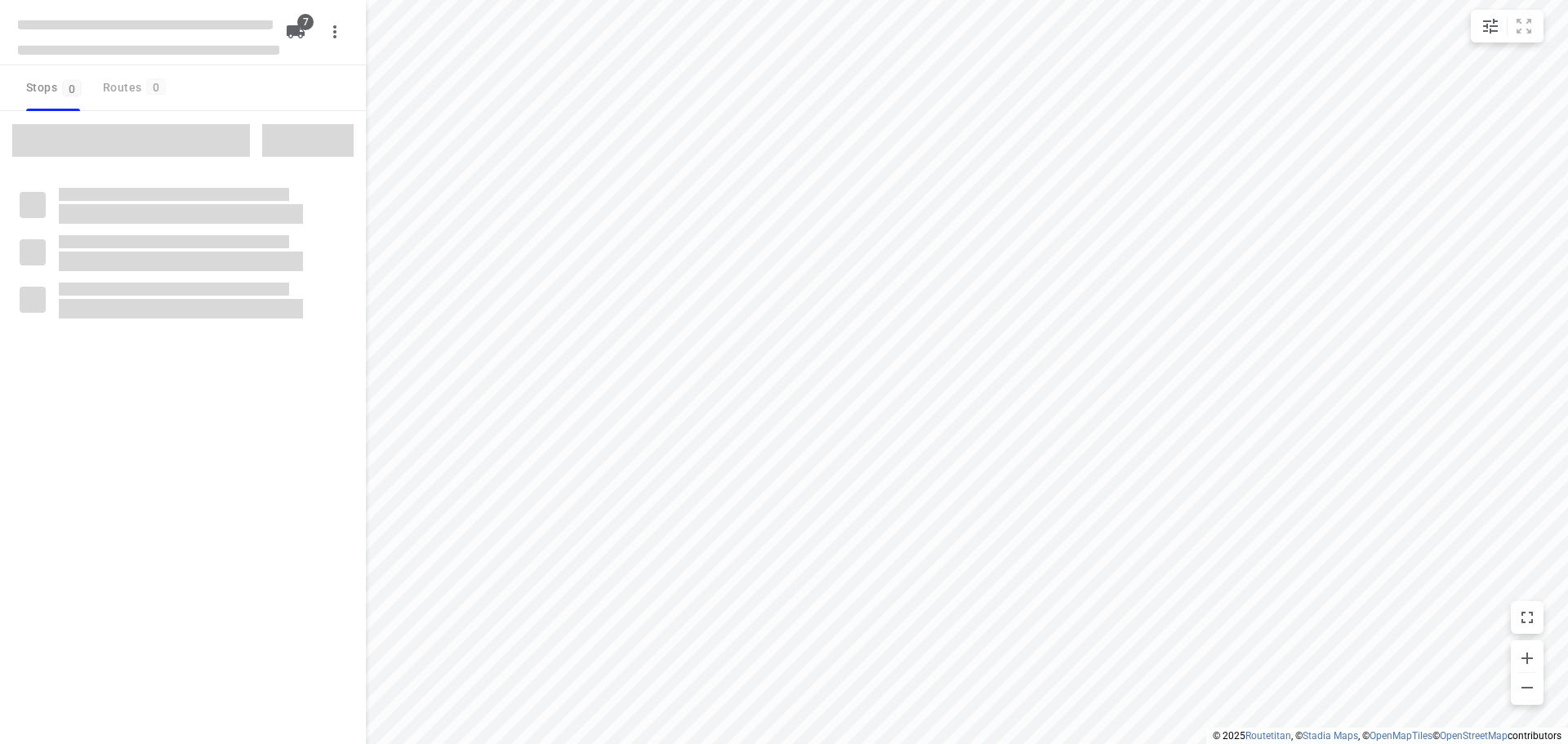
checkbox input "true"
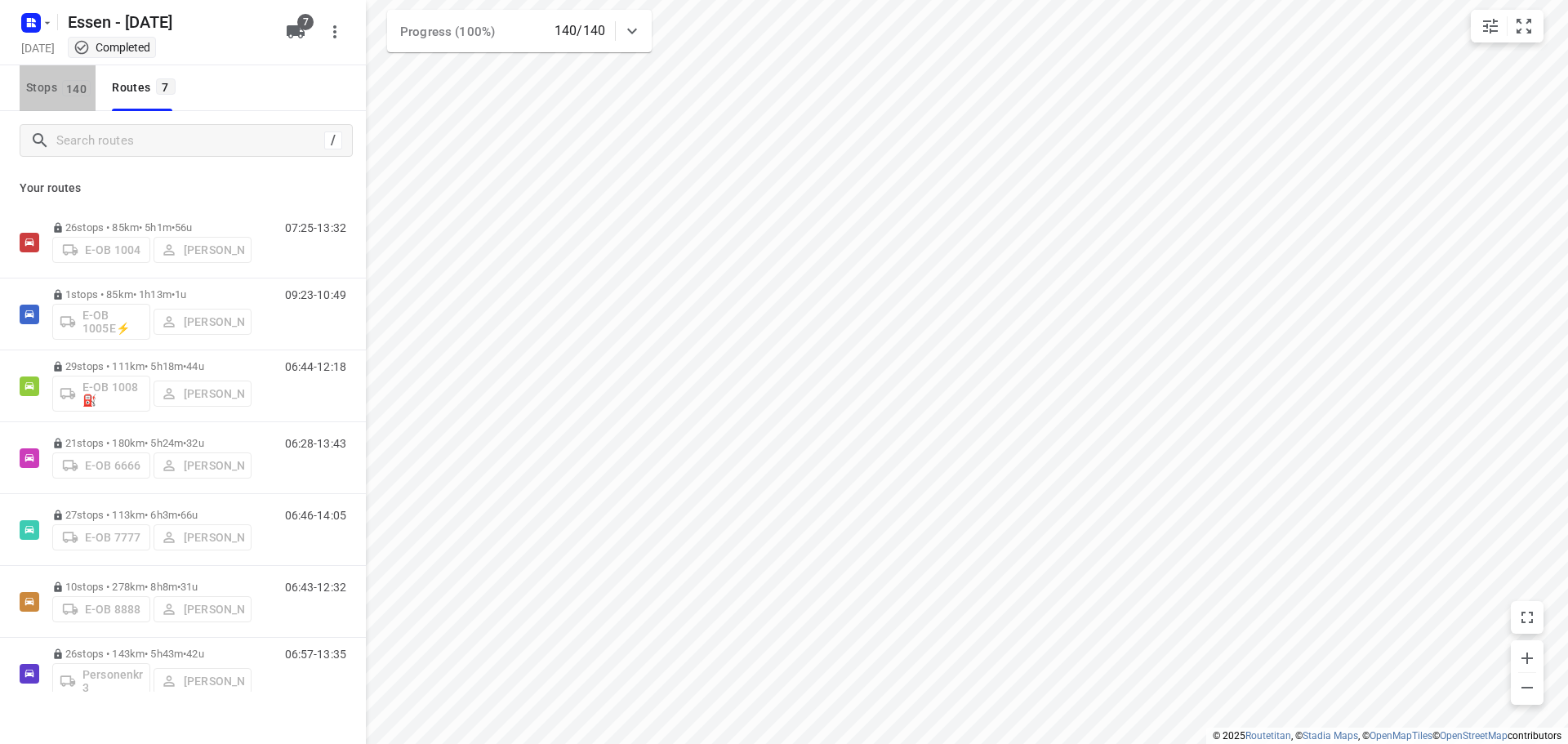
click at [64, 81] on span "140" at bounding box center [77, 88] width 29 height 16
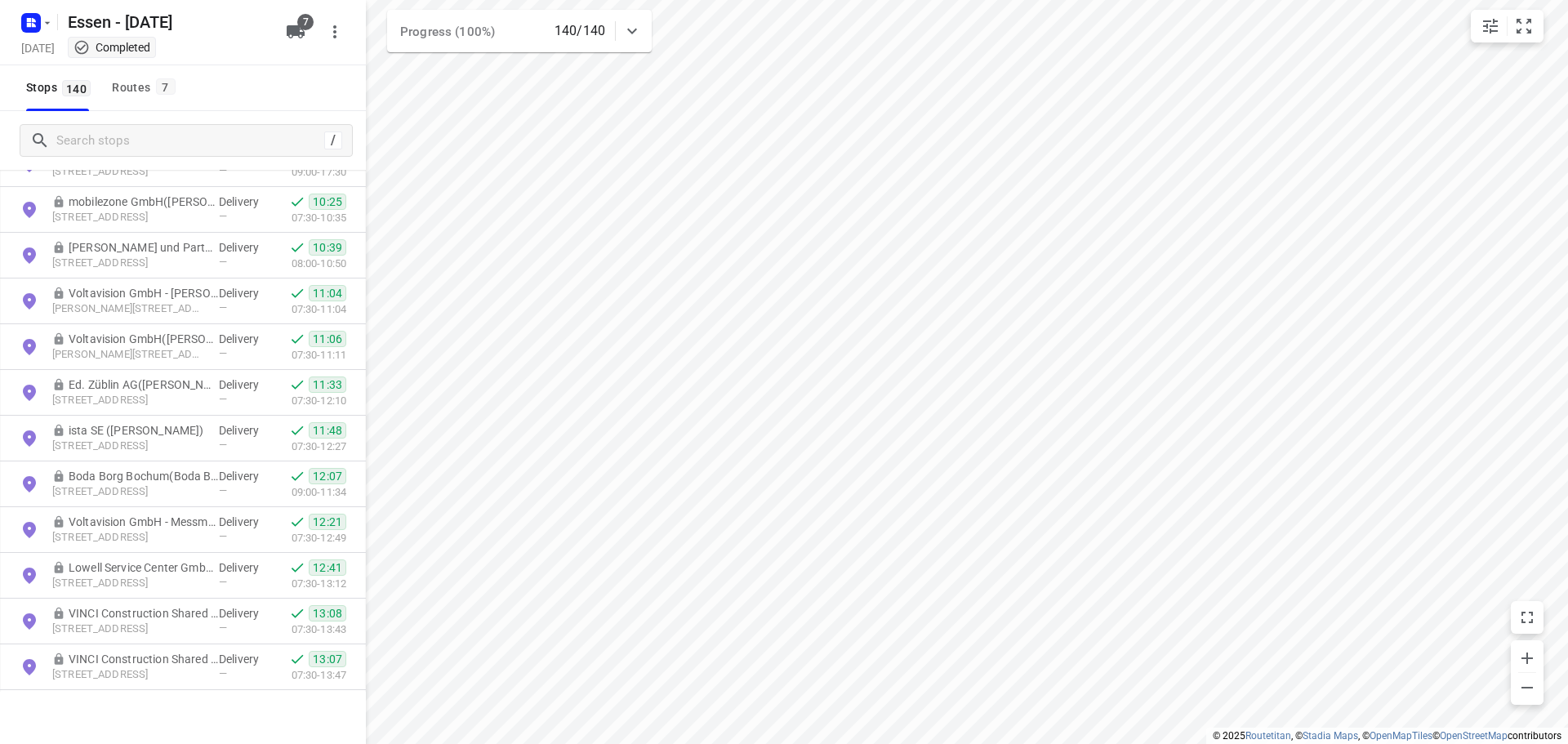
scroll to position [5928, 0]
